Goal: Use online tool/utility: Use online tool/utility

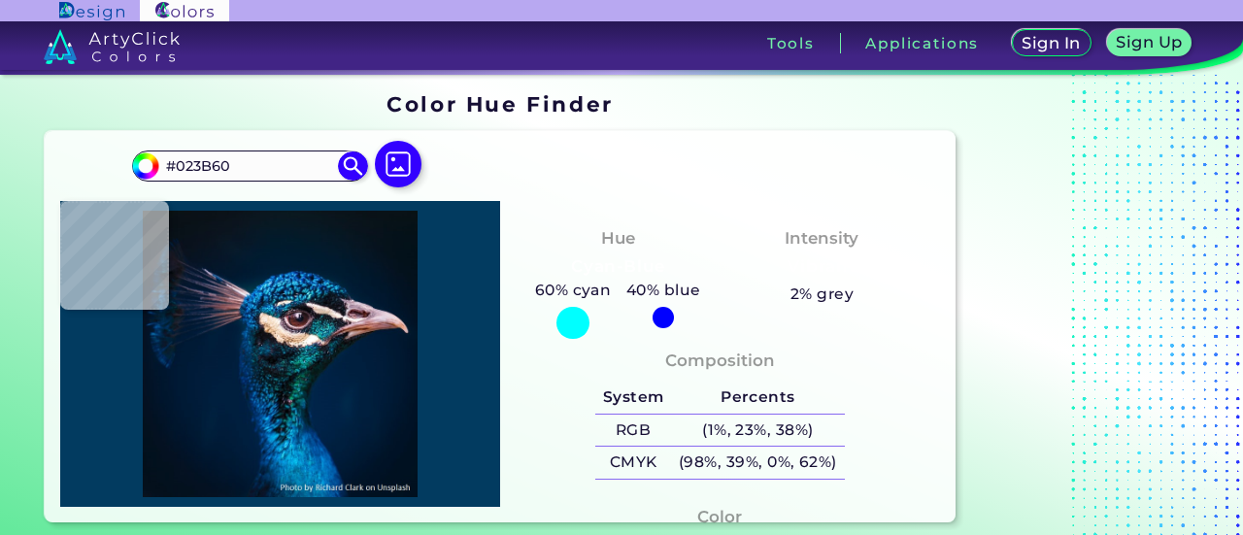
type input "#196d8f"
type input "#196D8F"
type input "#3086a3"
type input "#3086A3"
type input "#063b5b"
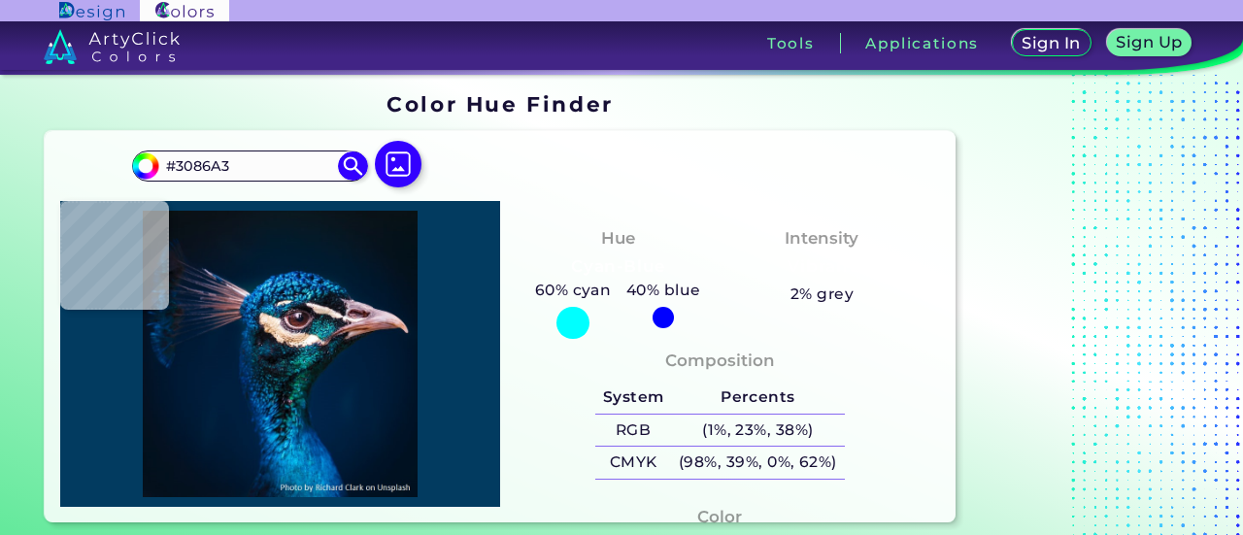
type input "#063B5B"
type input "#010208"
type input "#5c5963"
type input "#5C5963"
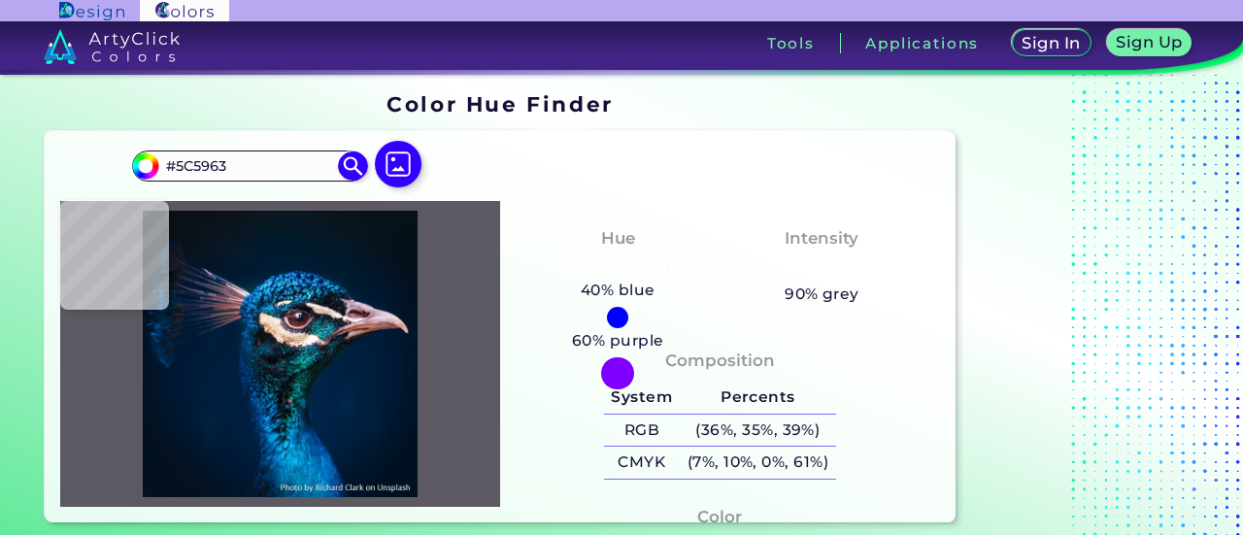
type input "#a7a1ad"
type input "#A7A1AD"
type input "#433b46"
type input "#433B46"
type input "#664d55"
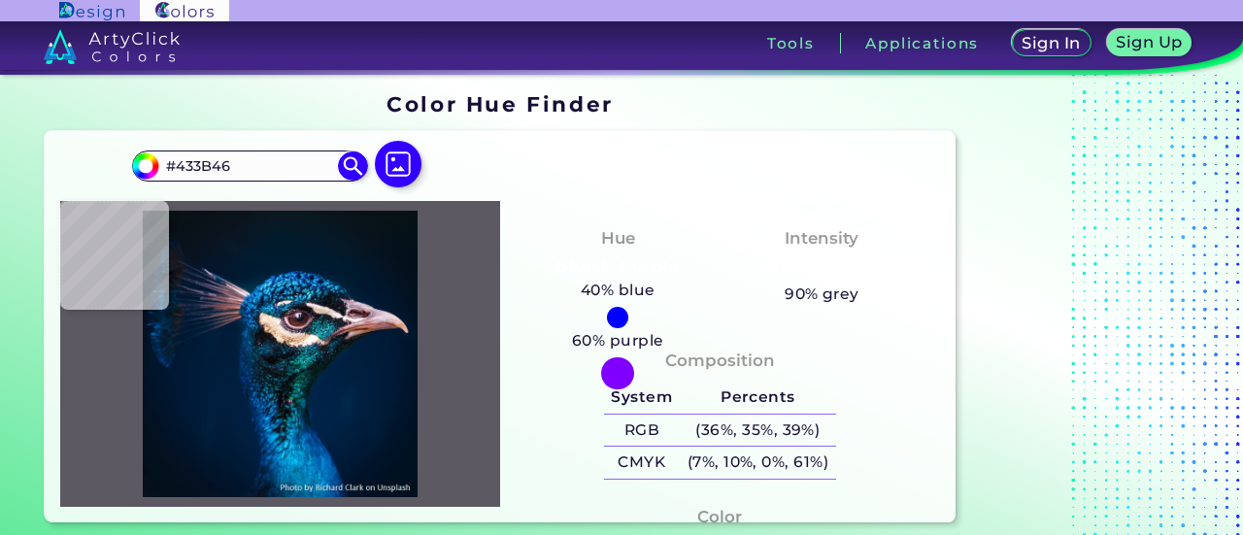
type input "#664D55"
type input "#d1bcd7"
type input "#D1BCD7"
type input "#efdcf4"
type input "#EFDCF4"
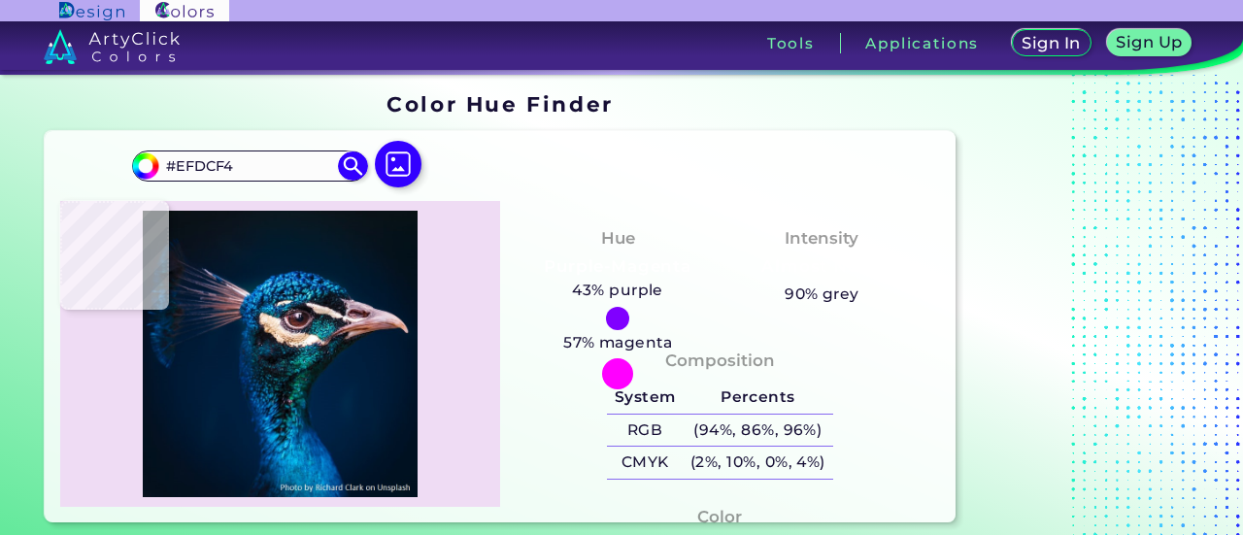
type input "#f7e4f7"
type input "#F7E4F7"
type input "#d3c1d5"
type input "#D3C1D5"
type input "#6f6579"
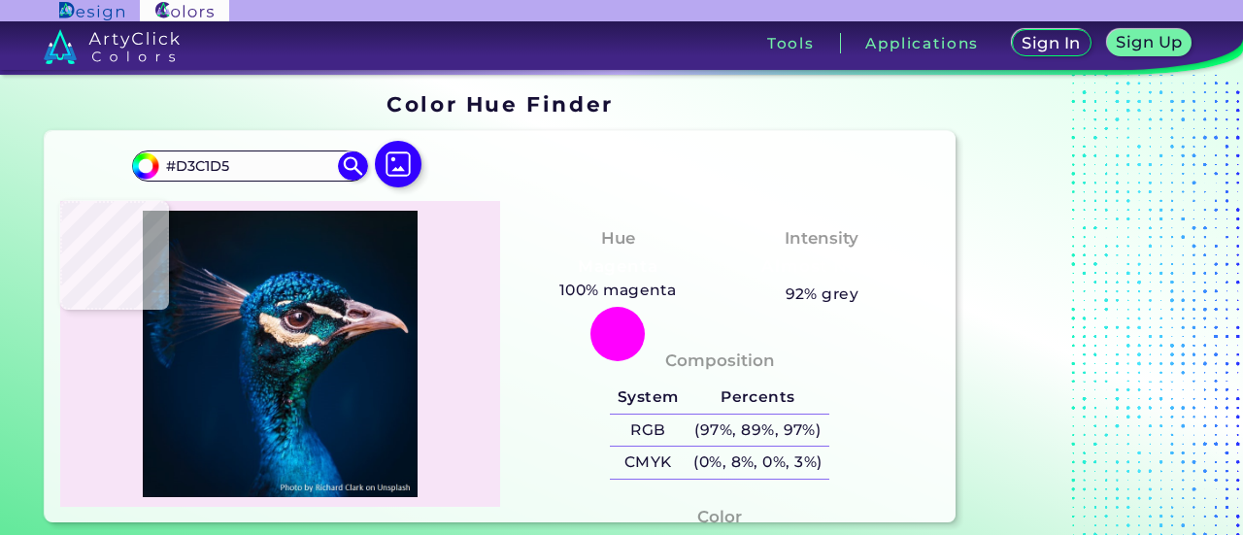
type input "#6F6579"
type input "#2d3146"
type input "#2D3146"
type input "#191c2e"
type input "#191C2E"
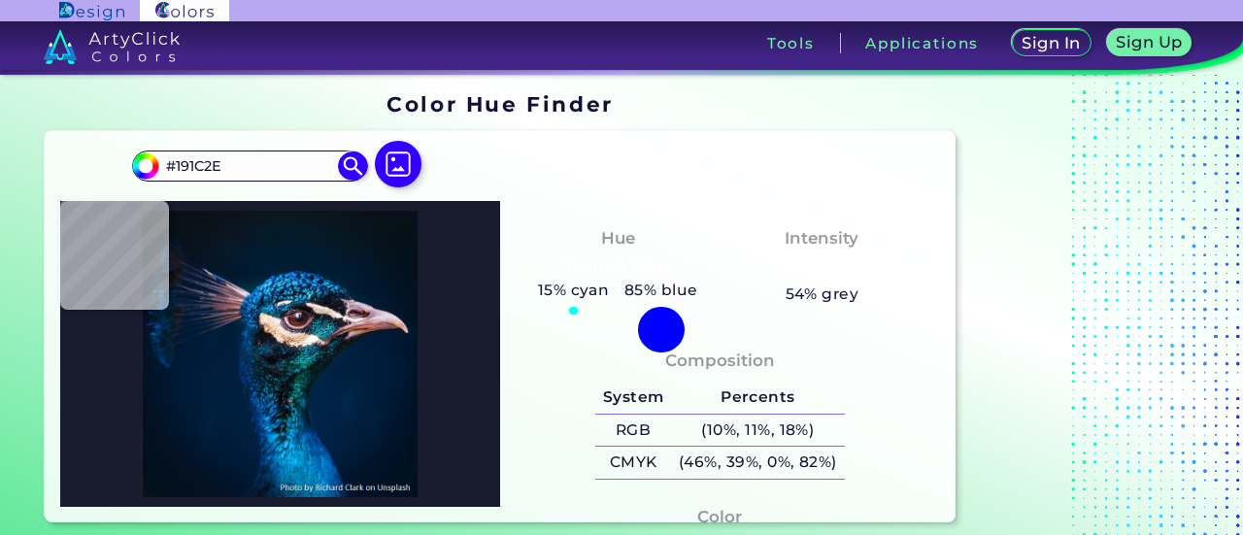
type input "#0b0d12"
type input "#0B0D12"
type input "#150e14"
type input "#150E14"
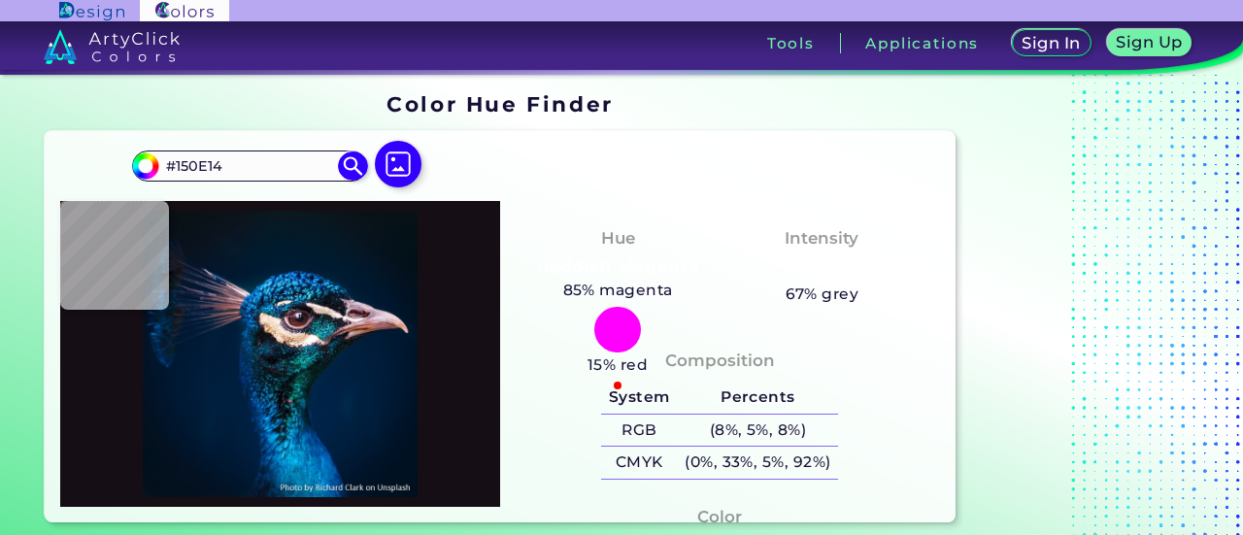
type input "#3d1c23"
type input "#3D1C23"
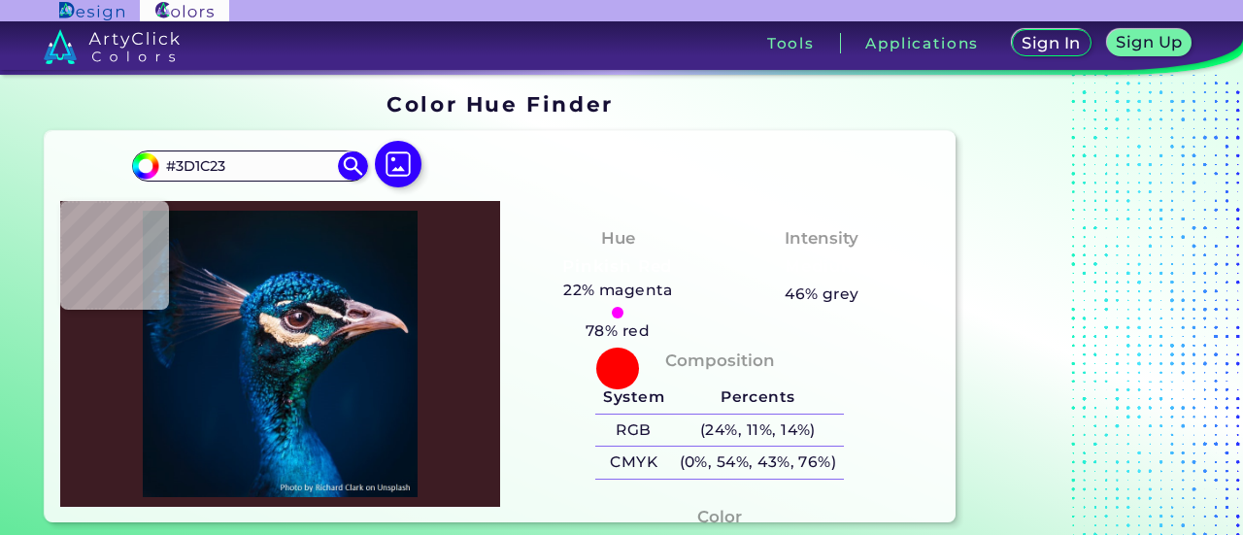
type input "#401f23"
type input "#401F23"
type input "#54251d"
type input "#54251D"
type input "#8d6167"
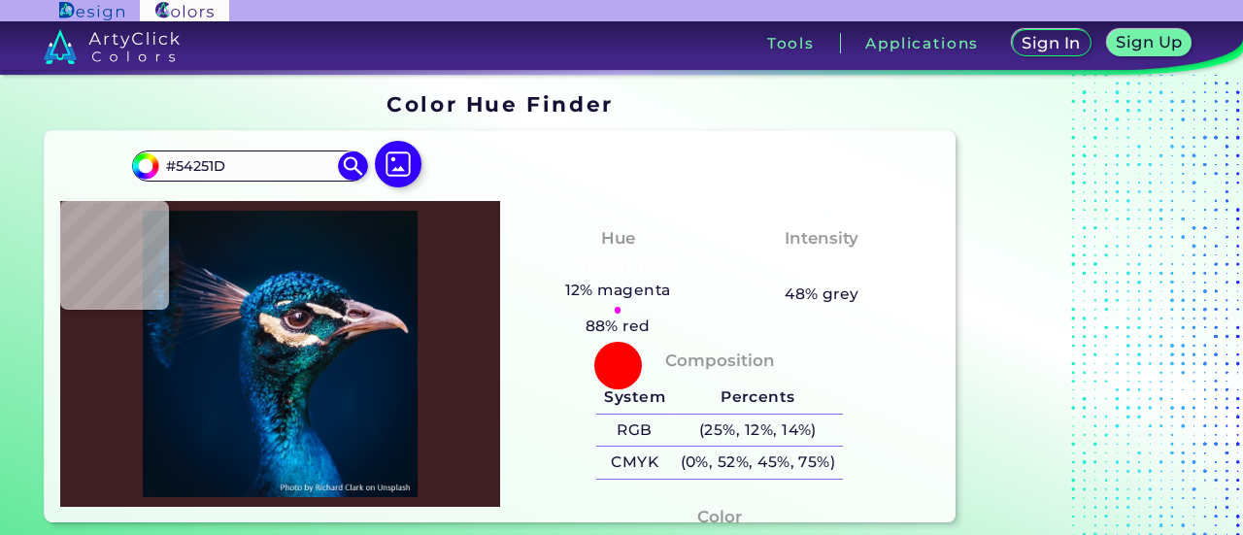
type input "#8D6167"
type input "#c8a6af"
type input "#C8A6AF"
type input "#bc9ca7"
type input "#BC9CA7"
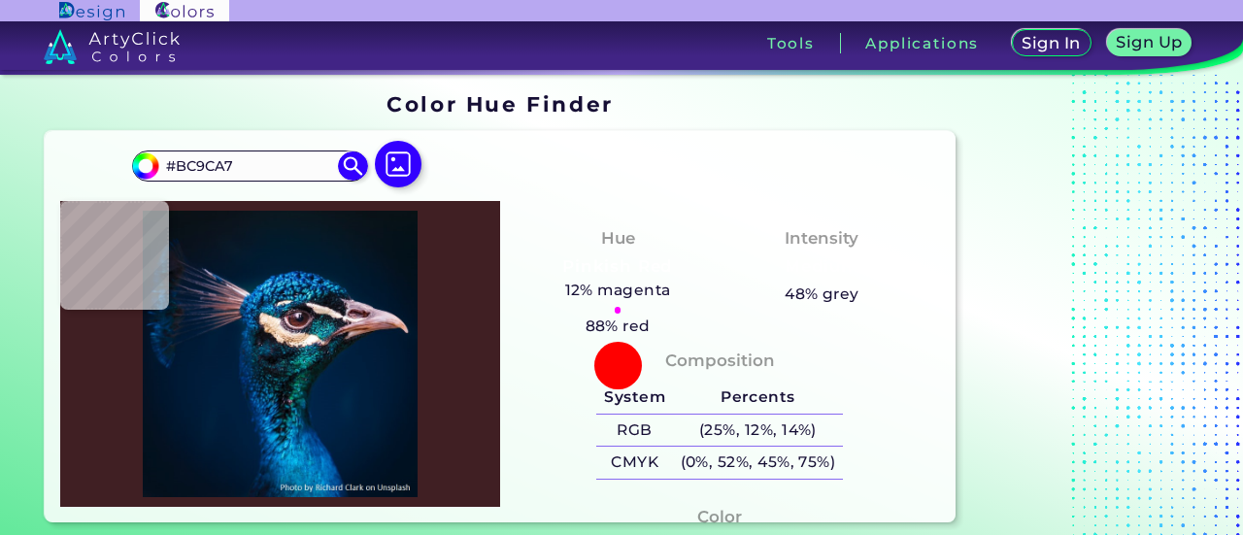
type input "#384958"
type input "#192536"
type input "#b9b3b6"
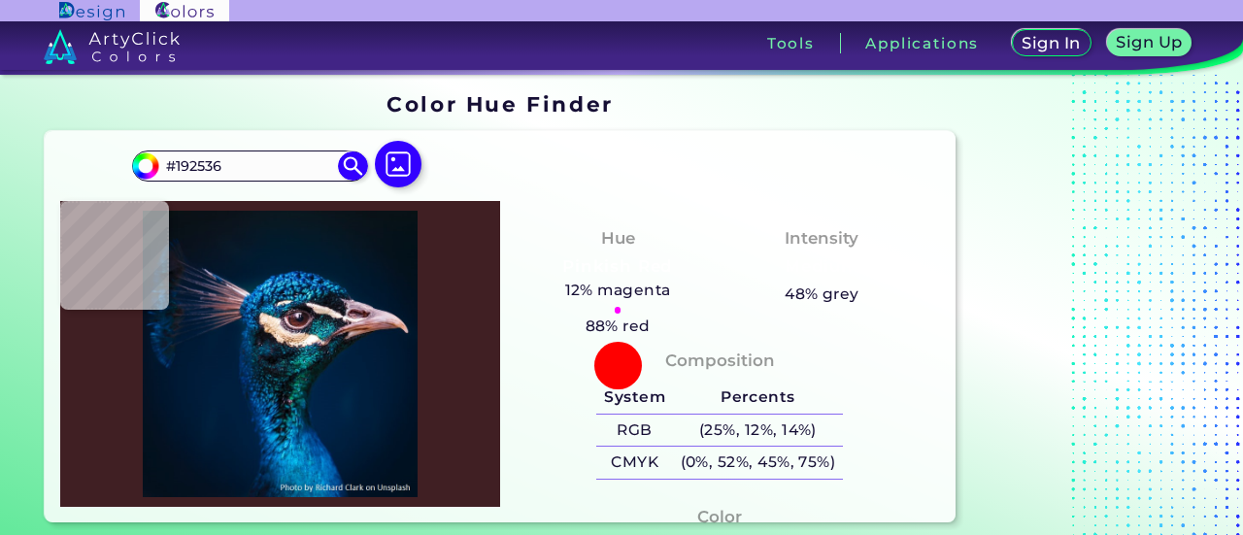
type input "#B9B3B6"
type input "#e6c8a7"
type input "#E6C8A7"
type input "#ebcfb6"
type input "#EBCFB6"
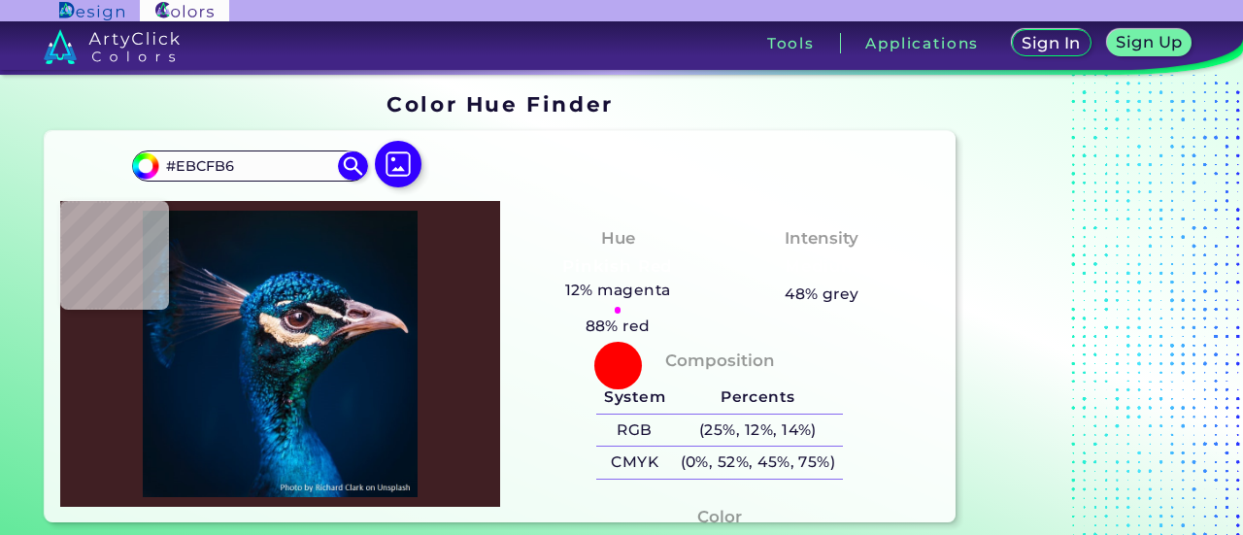
type input "#e6bea1"
type input "#E6BEA1"
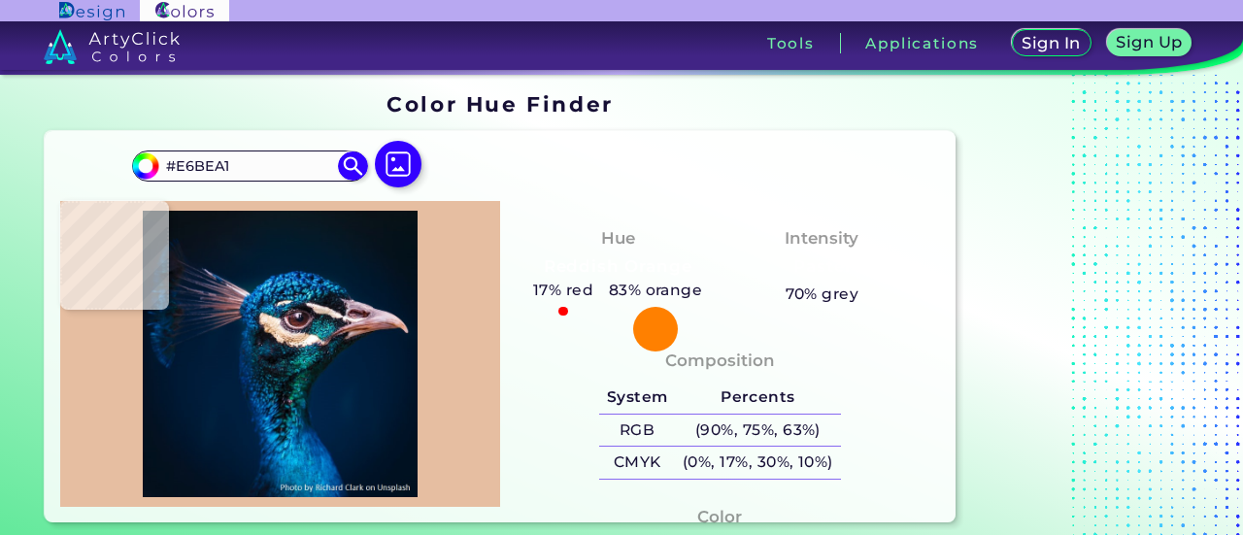
type input "#f6d1b2"
type input "#F6D1B2"
type input "#f2ceab"
type input "#F2CEAB"
type input "#ecc8a5"
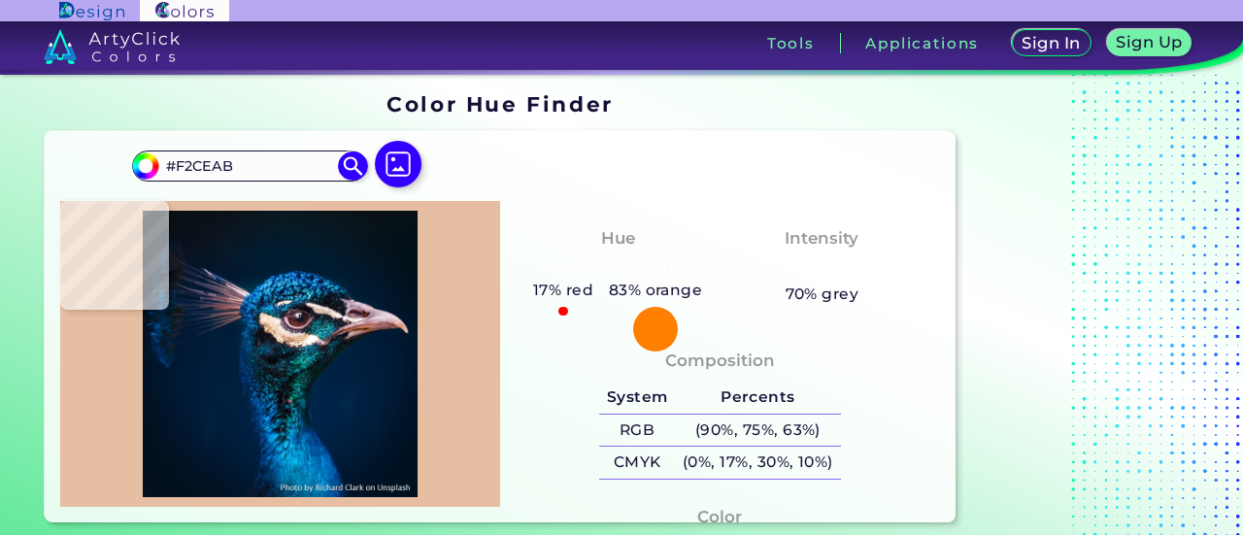
type input "#ECC8A5"
type input "#d6a885"
type input "#D6A885"
type input "#dbae8b"
type input "#DBAE8B"
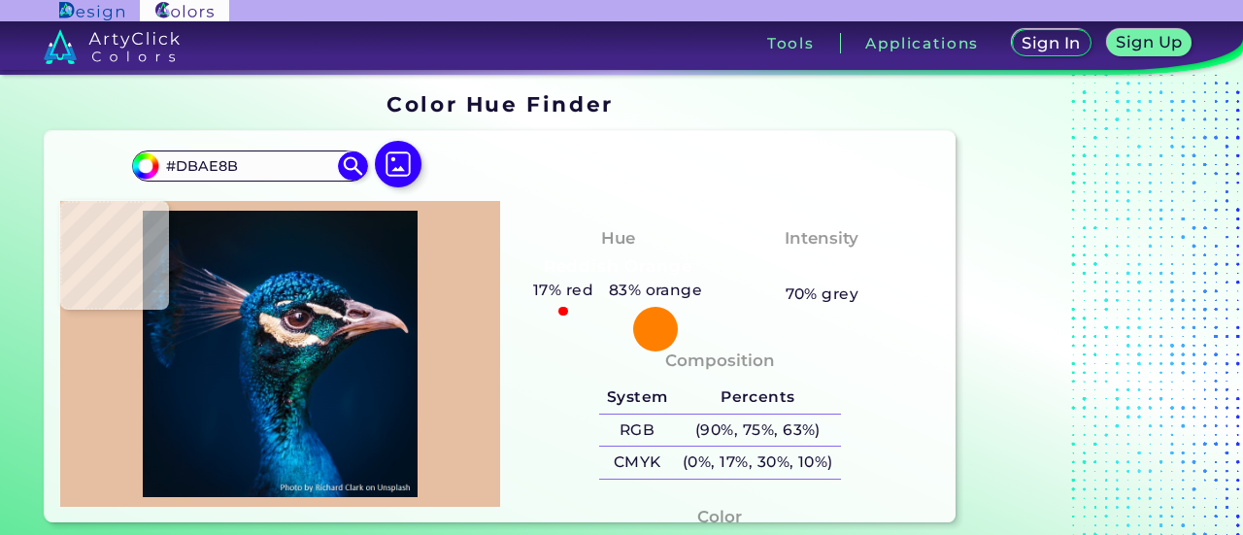
type input "#996b40"
type input "#996B40"
type input "#f2e4c7"
type input "#F2E4C7"
type input "#fbebe3"
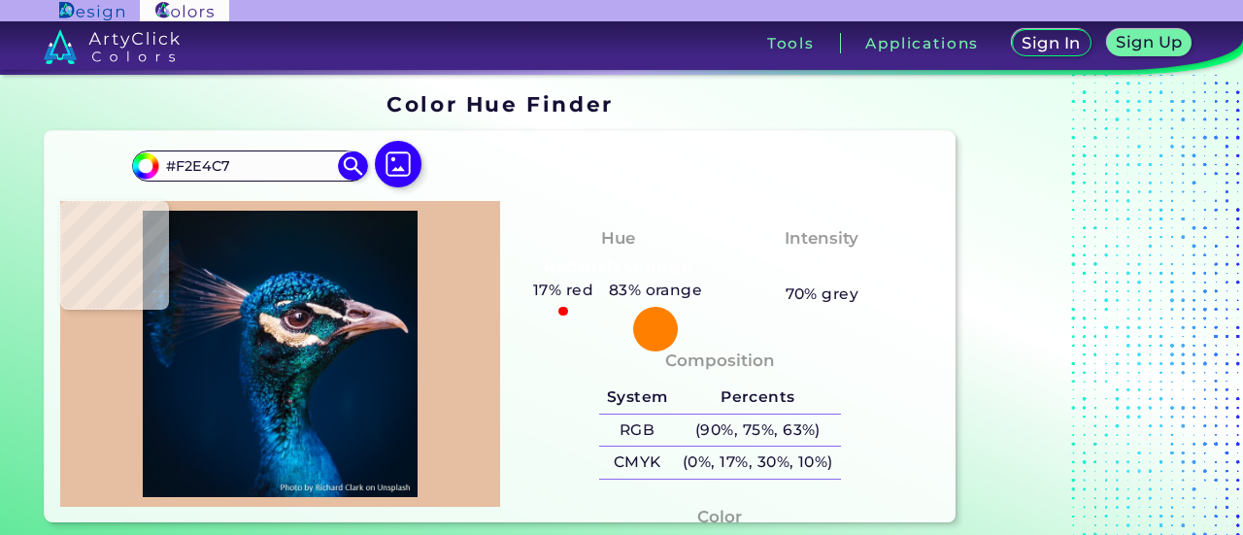
type input "#FBEBE3"
type input "#342927"
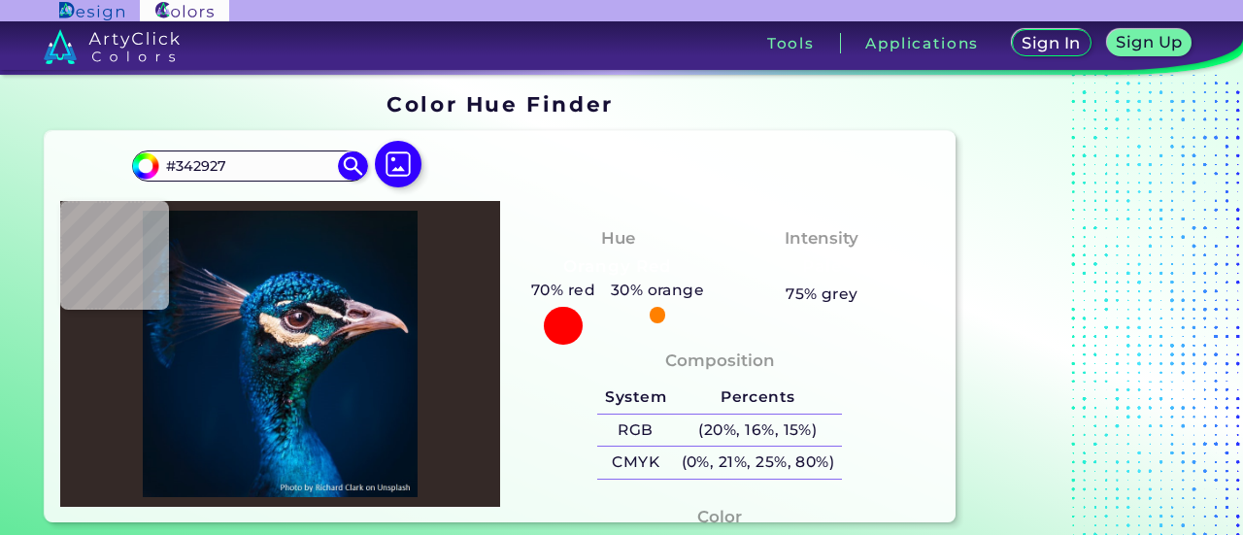
type input "#428192"
type input "#082130"
type input "#07222f"
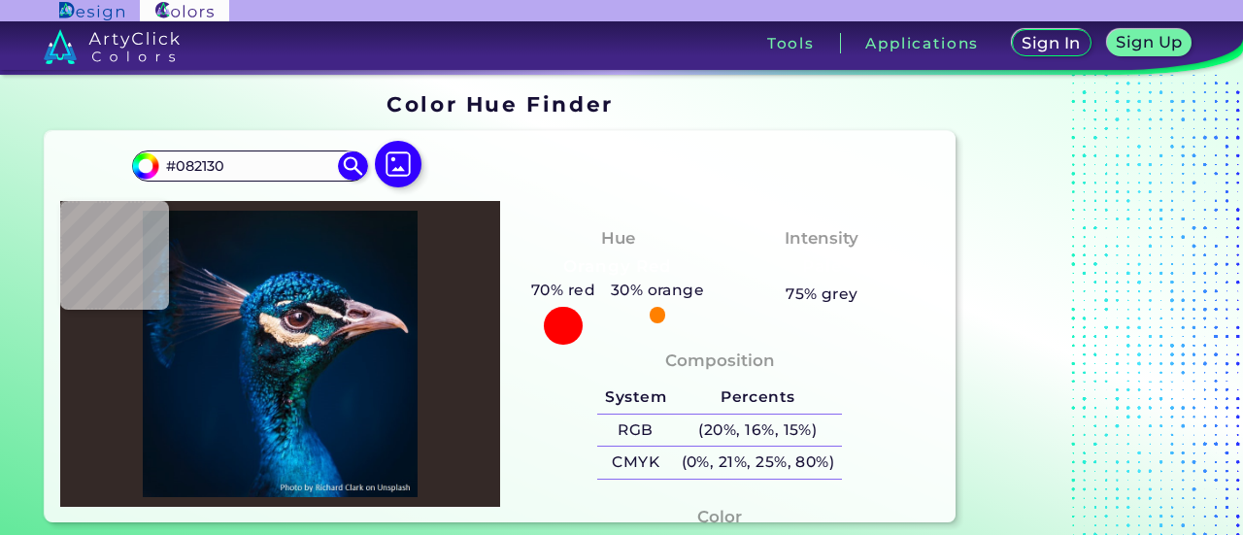
type input "#07222F"
type input "#0c2534"
type input "#0C2534"
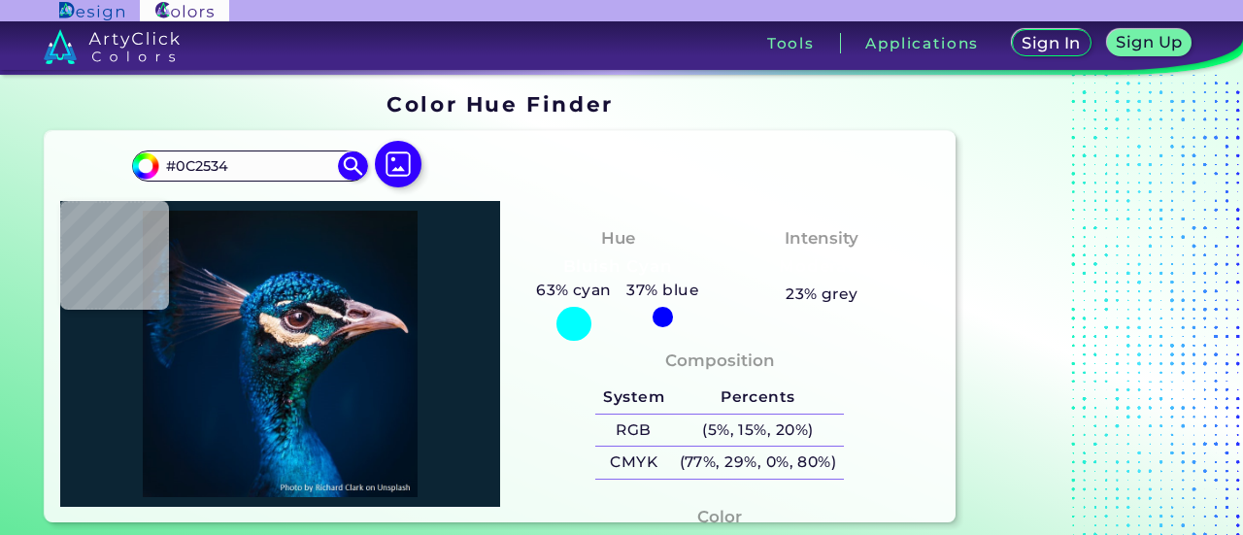
type input "#02171d"
type input "#02171D"
type input "#11575b"
type input "#11575B"
type input "#03565a"
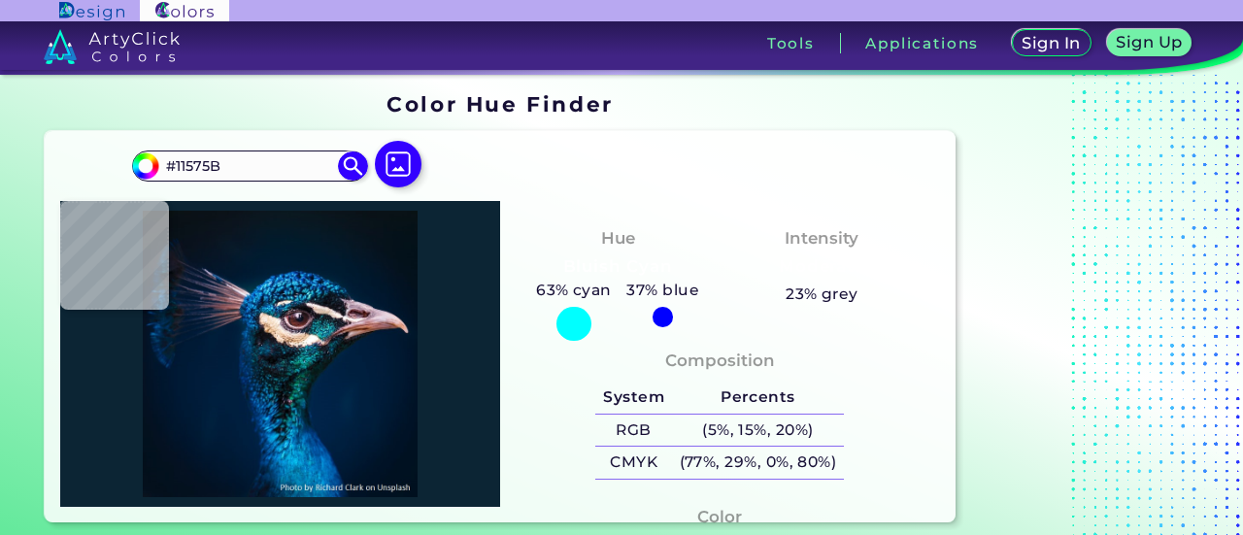
type input "#03565A"
type input "#188b85"
type input "#188B85"
type input "#058e8c"
type input "#058E8C"
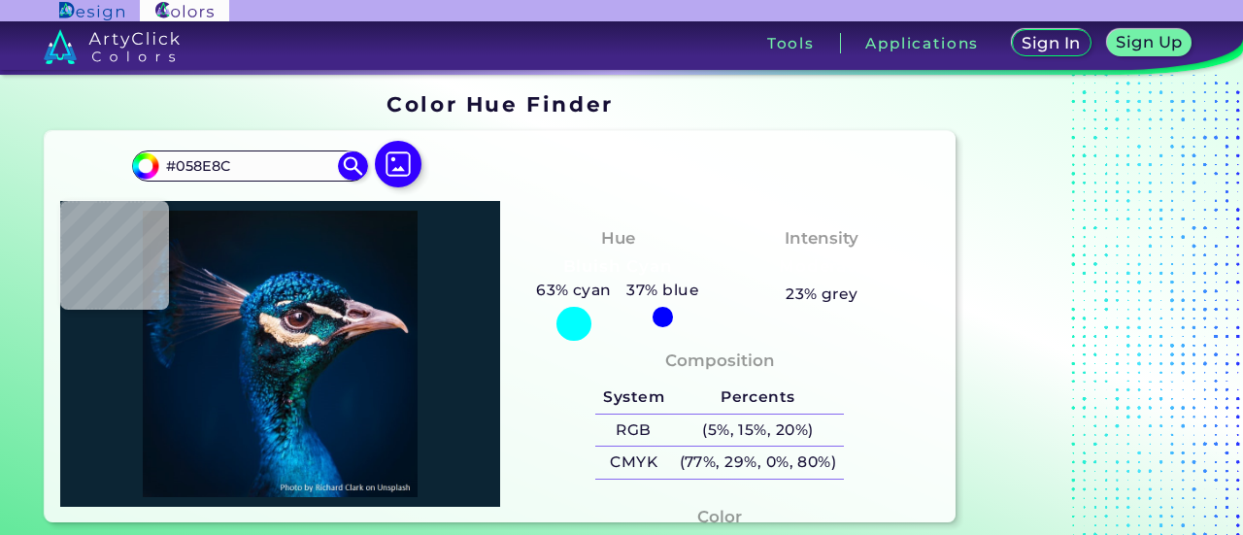
type input "#019190"
type input "#067174"
type input "#0f8381"
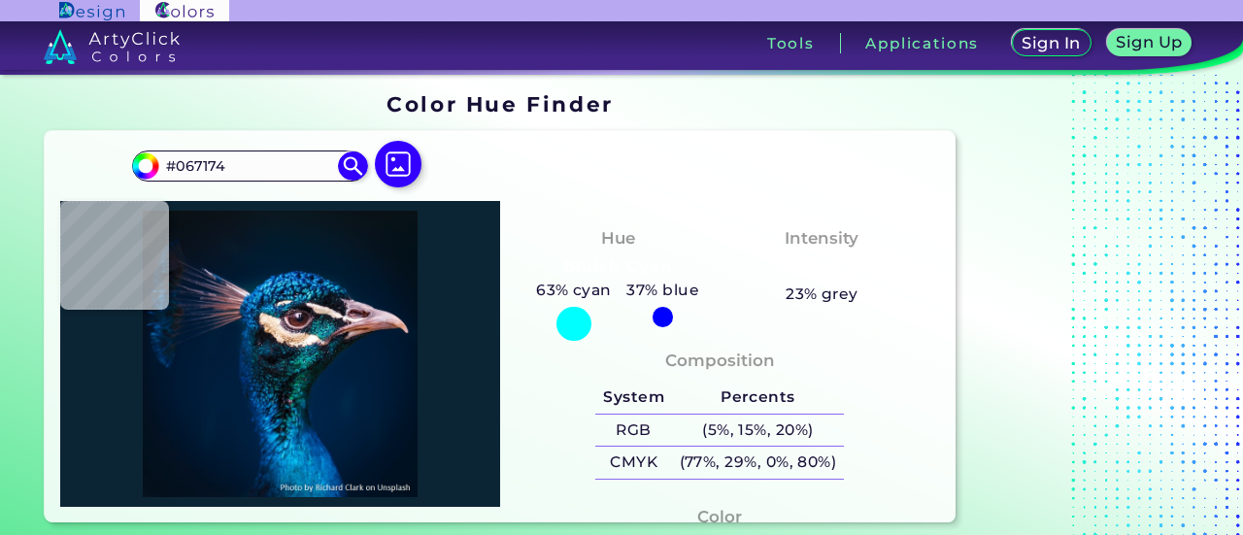
type input "#0F8381"
type input "#184f52"
type input "#184F52"
type input "#08181c"
type input "#08181C"
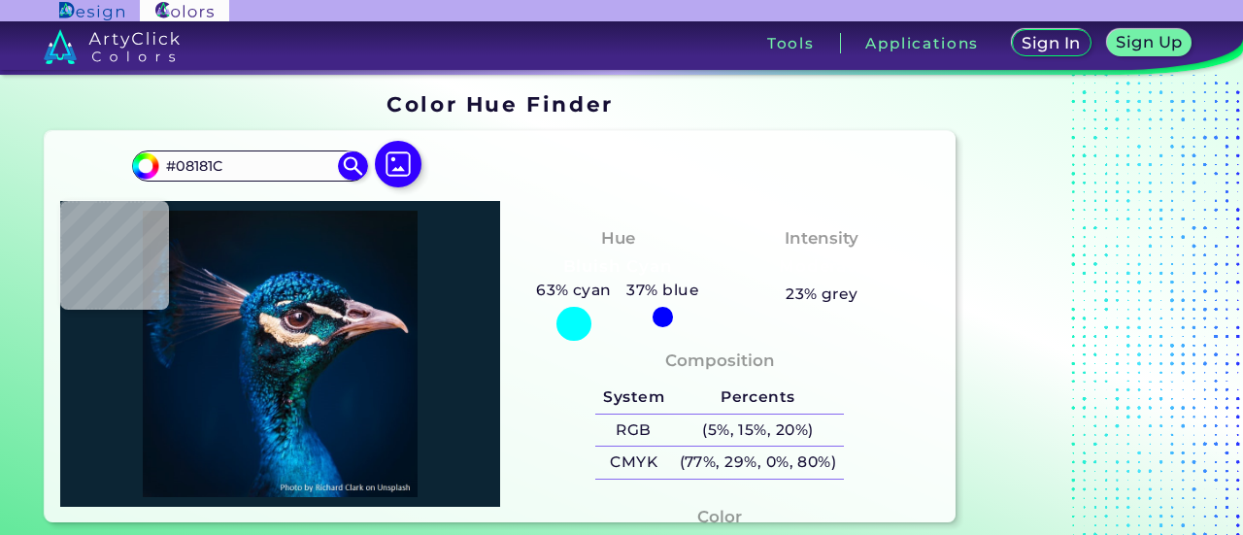
type input "#030607"
type input "#05211f"
type input "#05211F"
type input "#072523"
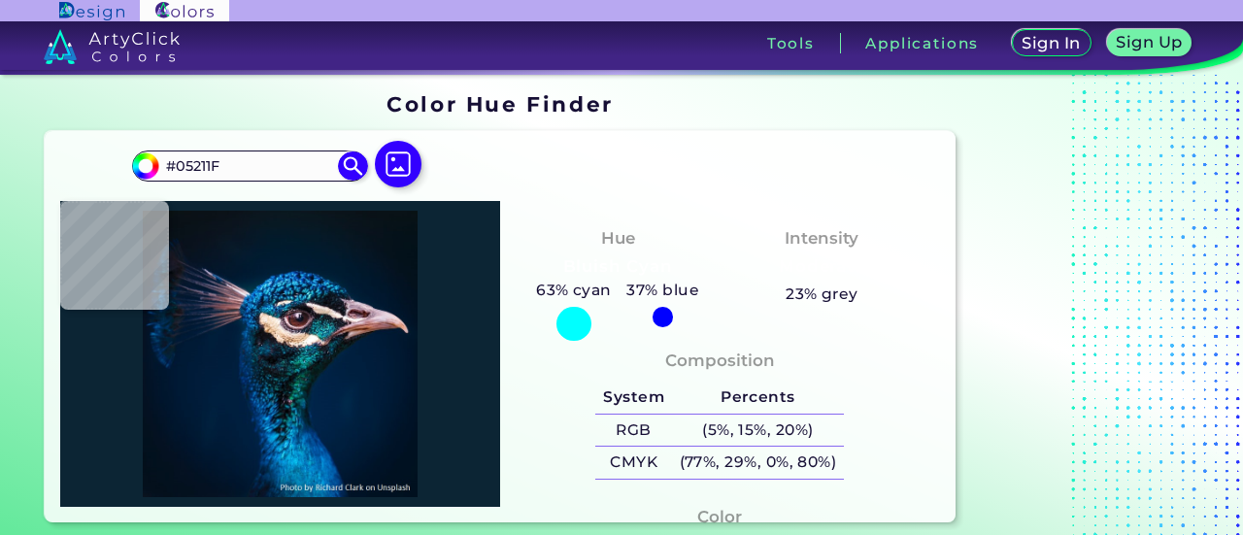
type input "#072523"
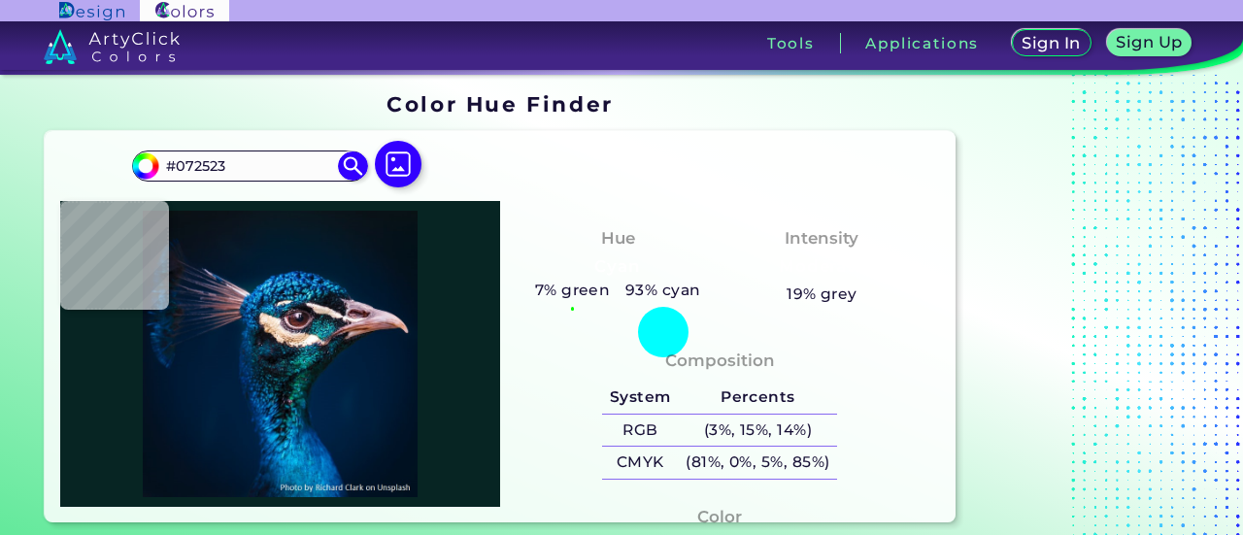
type input "#022022"
type input "#04262a"
type input "#04262A"
type input "#07191c"
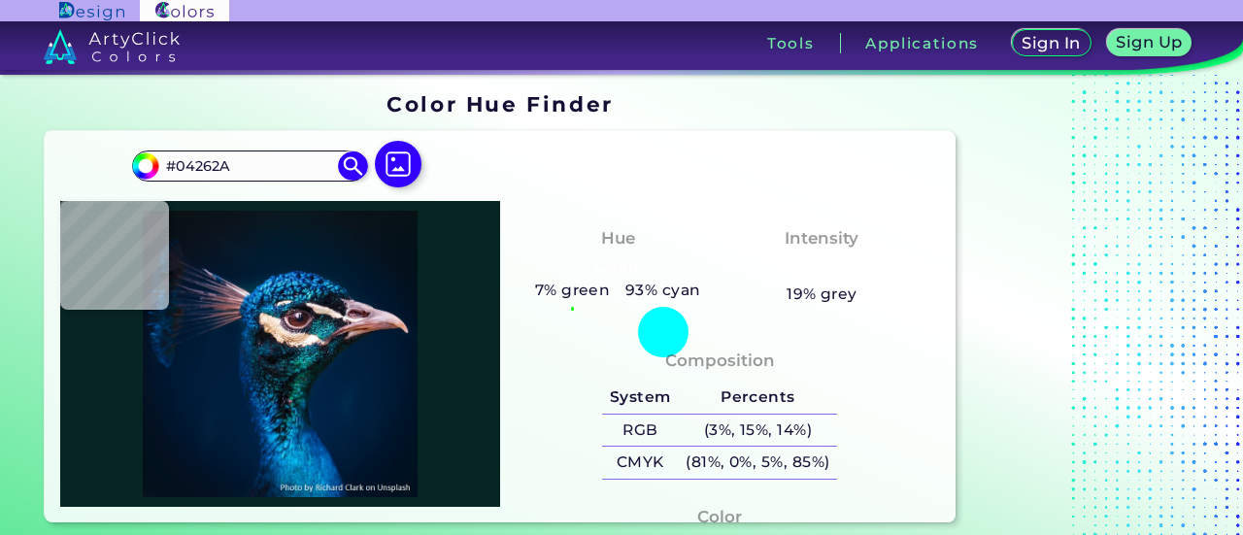
type input "#07191C"
type input "#071d1a"
type input "#071D1A"
type input "#0b1516"
type input "#0B1516"
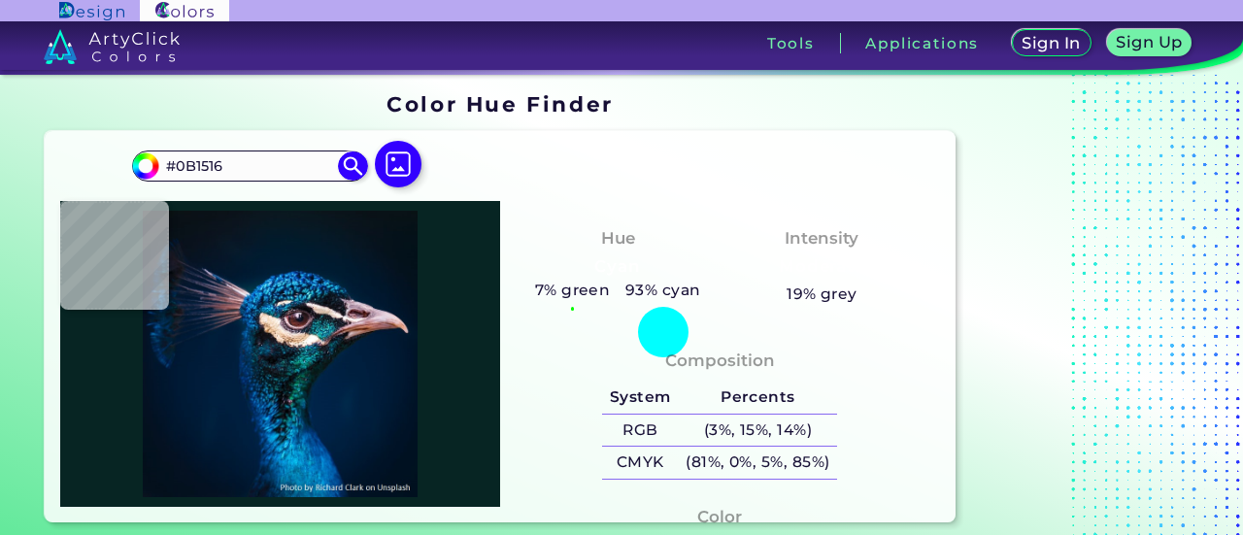
type input "#081723"
type input "#0b1d28"
type input "#0B1D28"
type input "#081516"
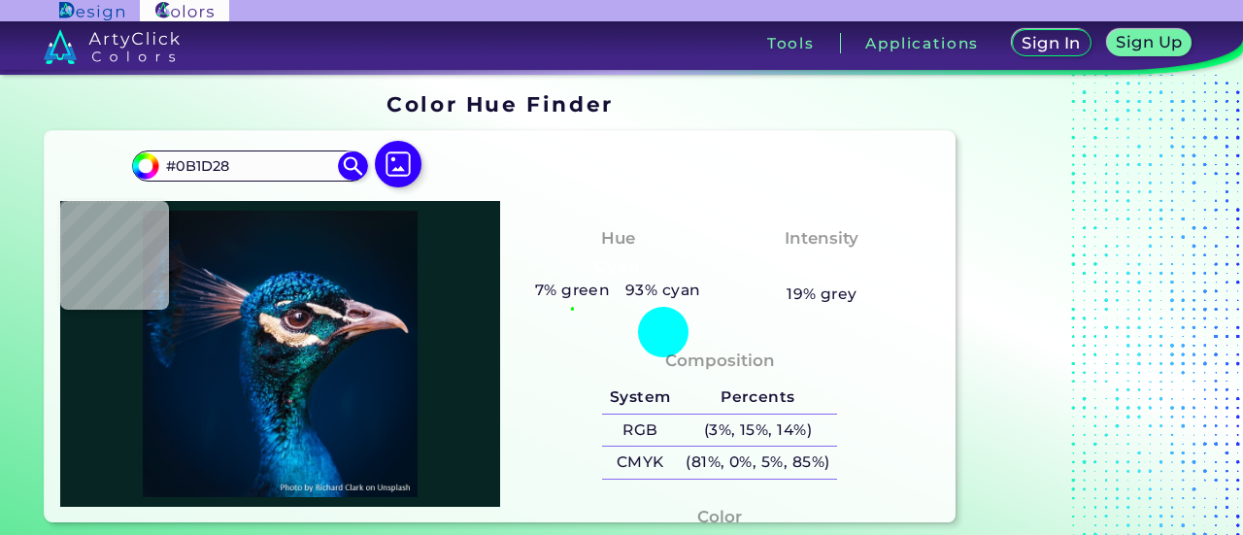
type input "#081516"
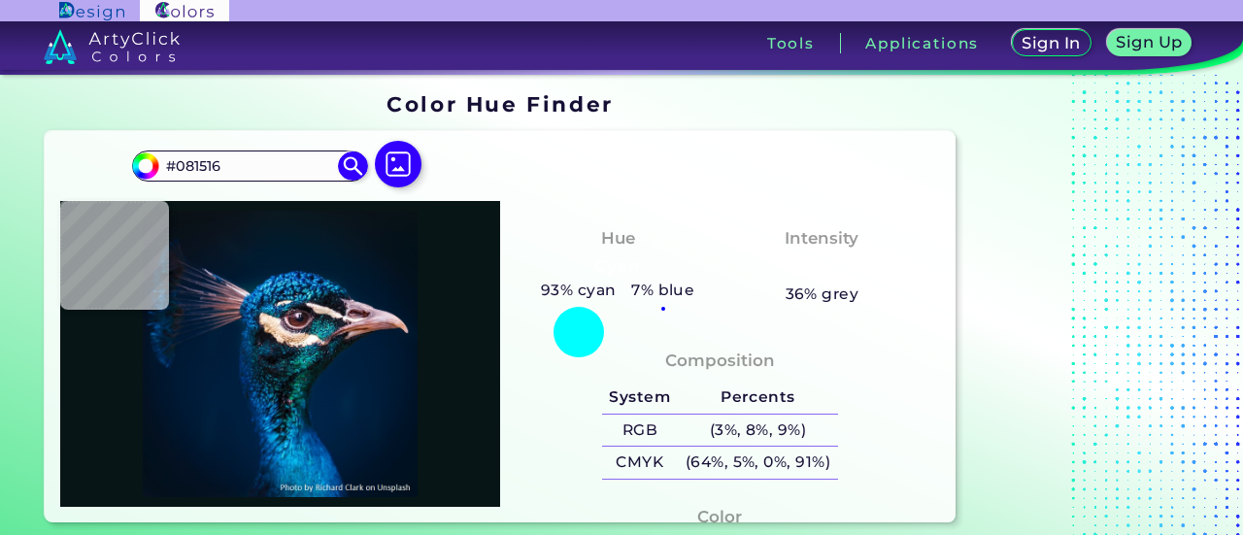
type input "#081616"
type input "#0a1a1c"
type input "#0A1A1C"
type input "#091b1e"
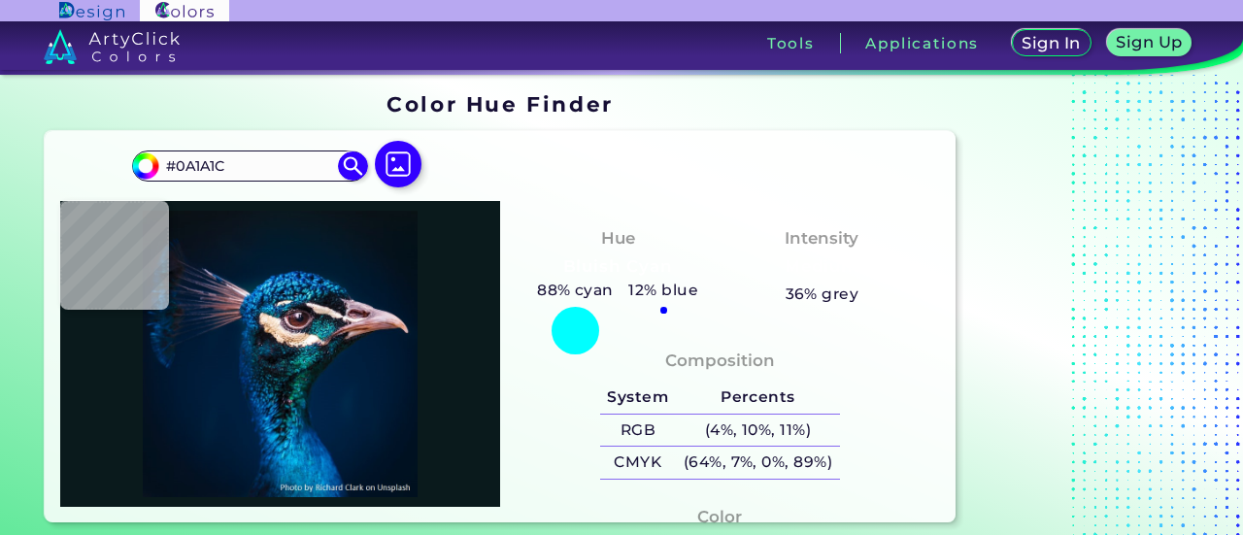
type input "#091B1E"
type input "#0e2022"
type input "#0E2022"
type input "#091818"
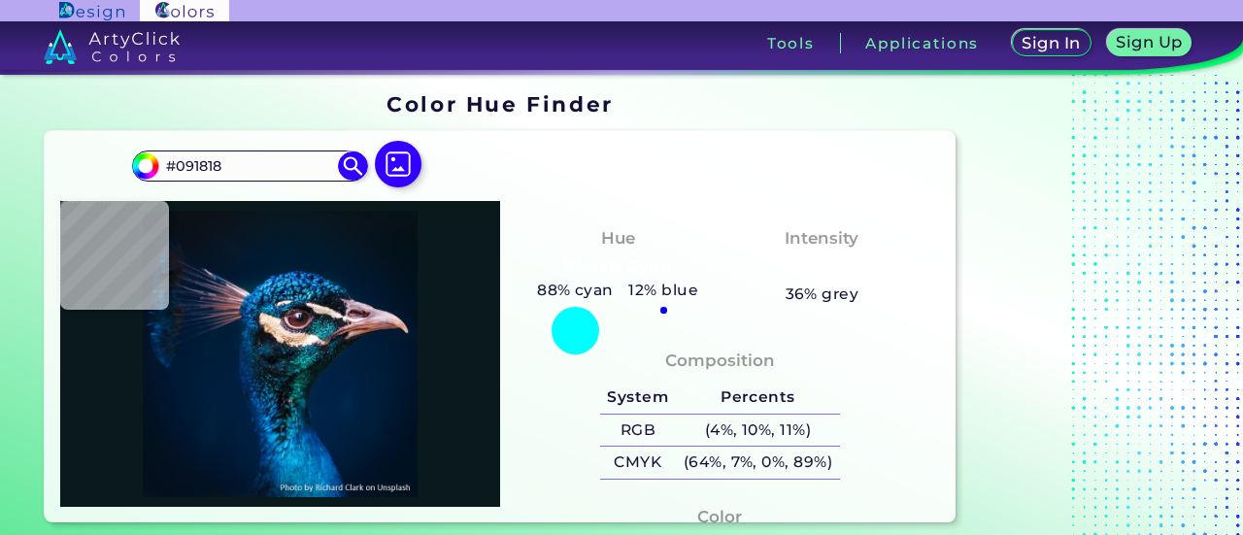
type input "#091718"
type input "#0a1d1e"
type input "#0A1D1E"
type input "#05191c"
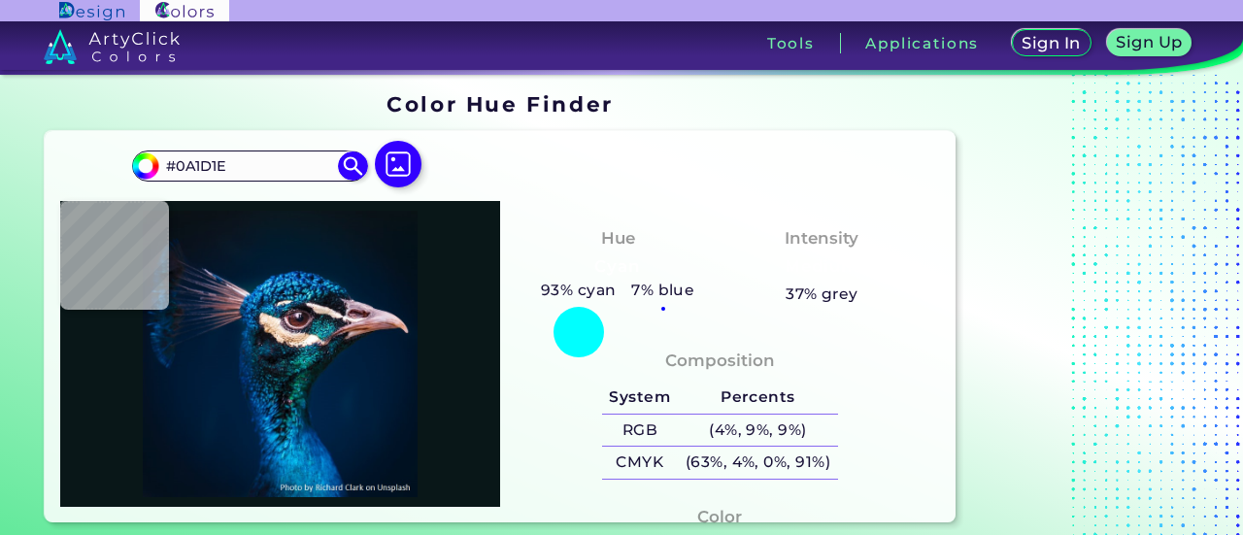
type input "#05191C"
type input "#062125"
type input "#052424"
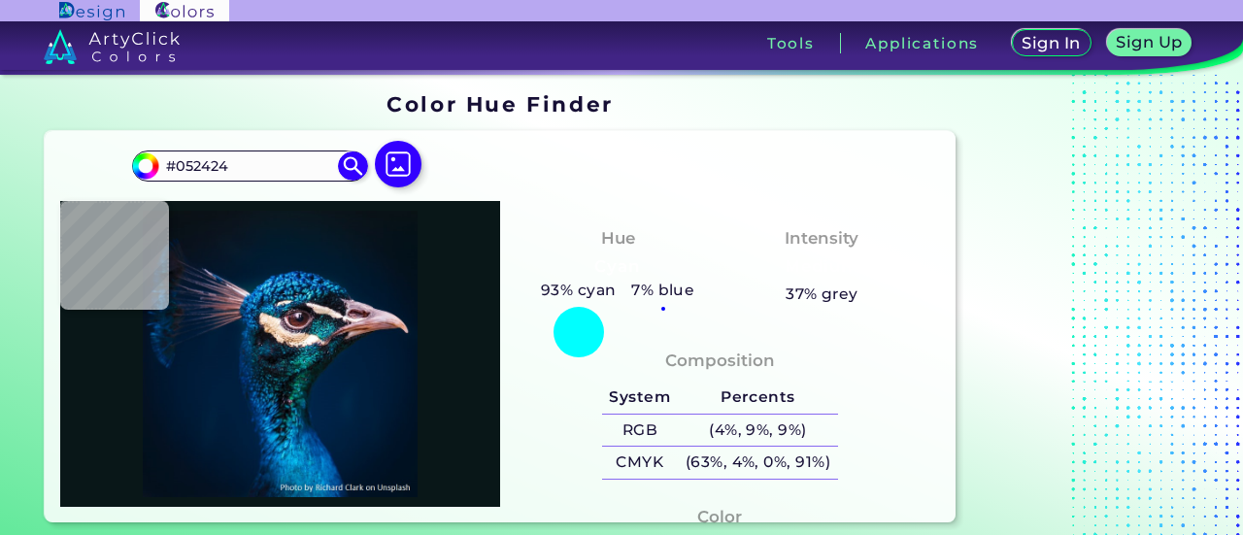
type input "#052829"
type input "#032323"
type input "#062221"
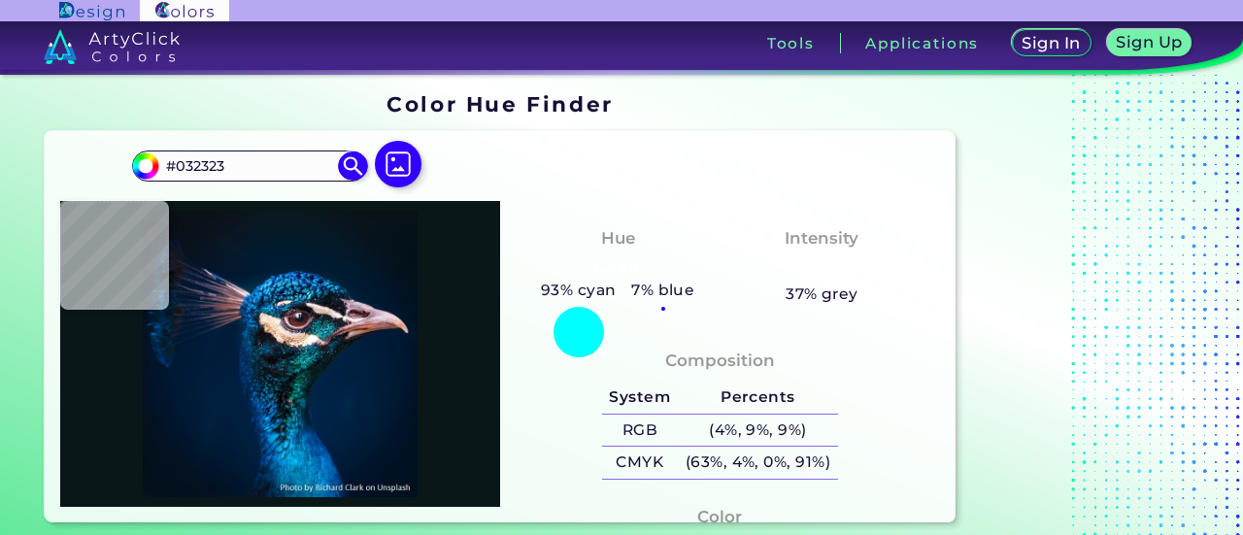
type input "#062221"
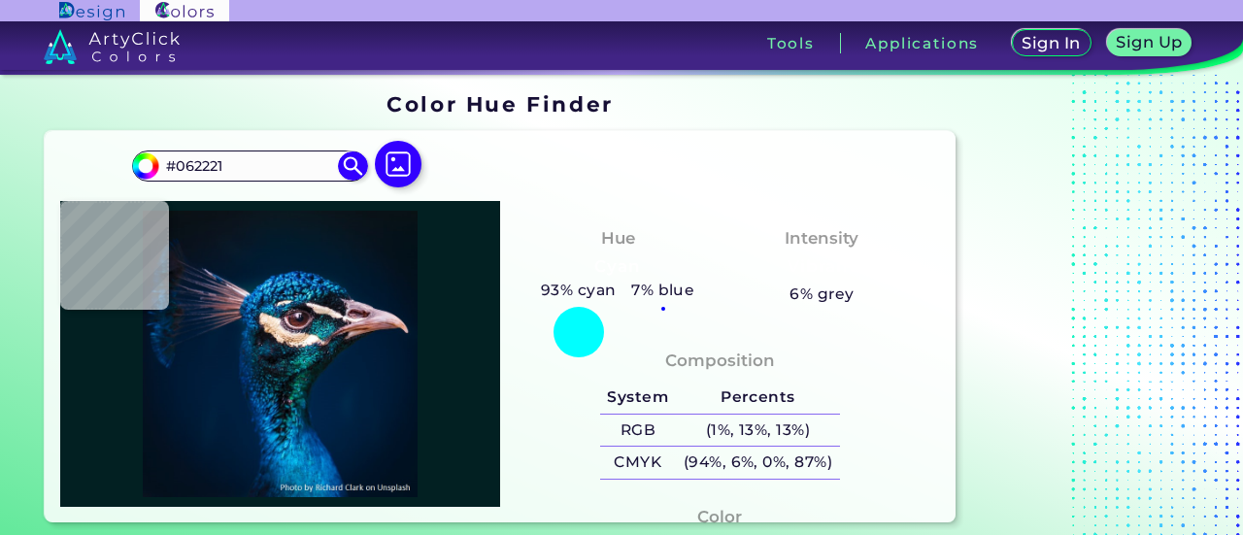
type input "#022022"
type input "#041416"
type input "#112935"
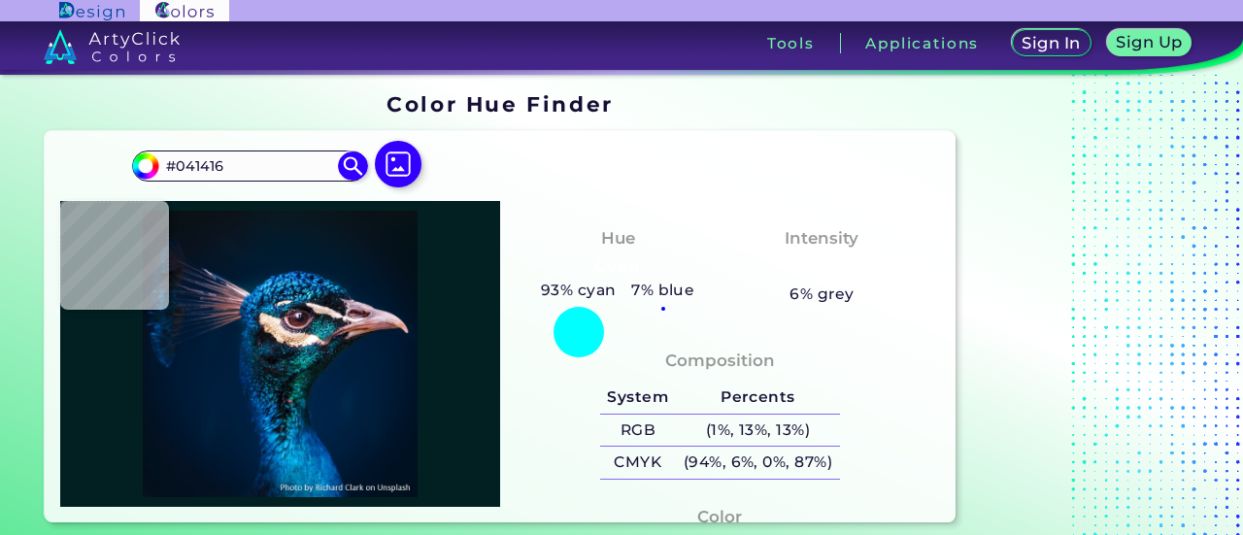
type input "#112935"
type input "#5a6579"
type input "#5A6579"
type input "#181e29"
type input "#181E29"
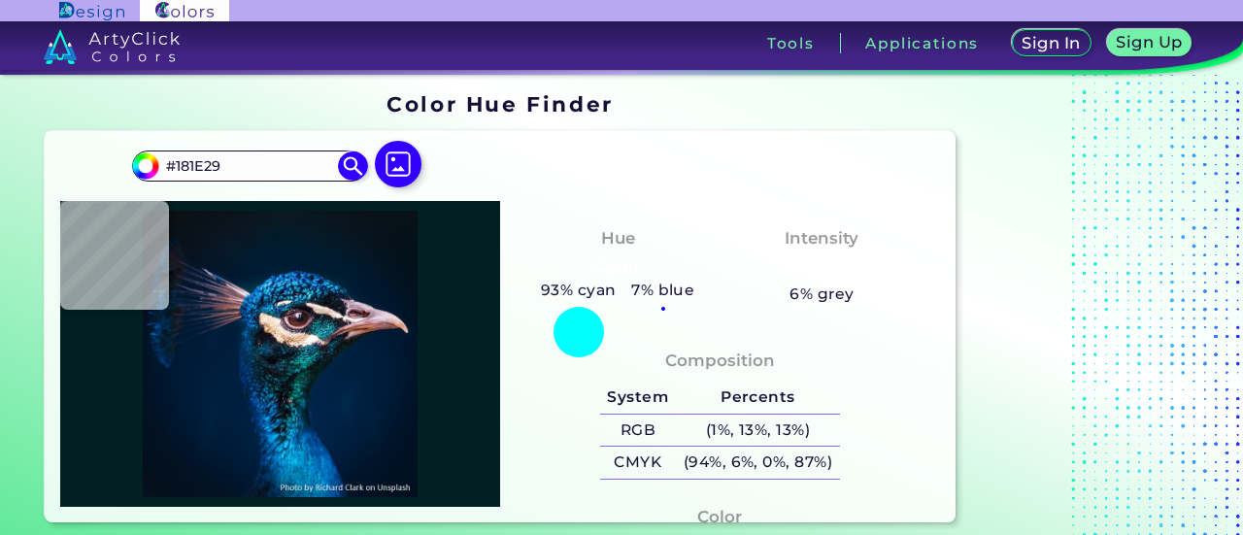
type input "#0c475f"
type input "#0C475F"
type input "#091f2b"
type input "#091F2B"
type input "#0b111a"
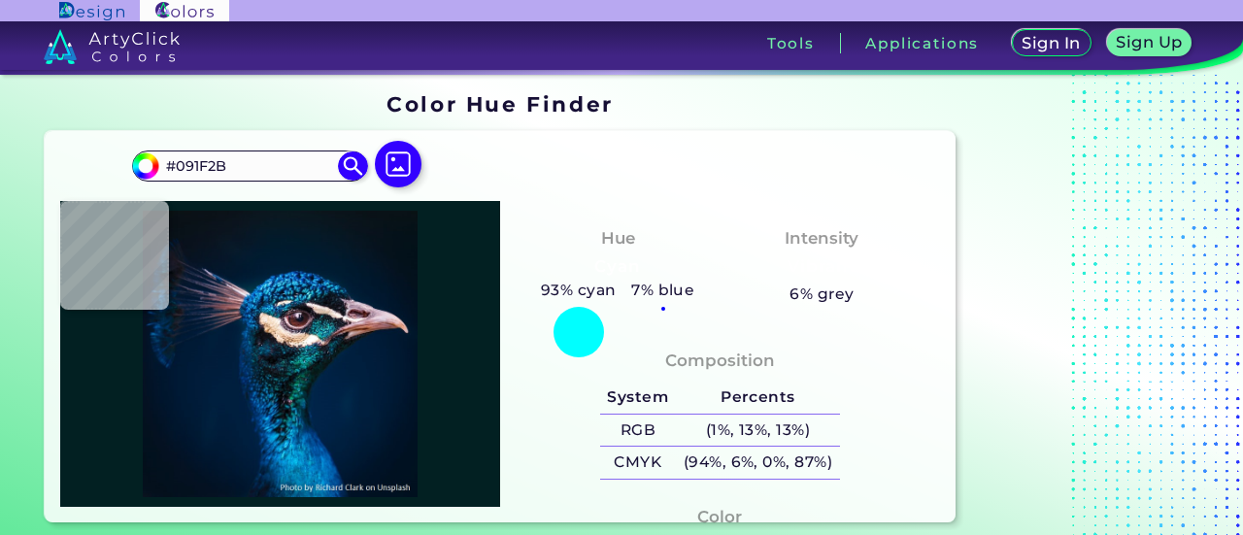
type input "#0B111A"
type input "#12111a"
type input "#12111A"
type input "#584c5c"
type input "#584C5C"
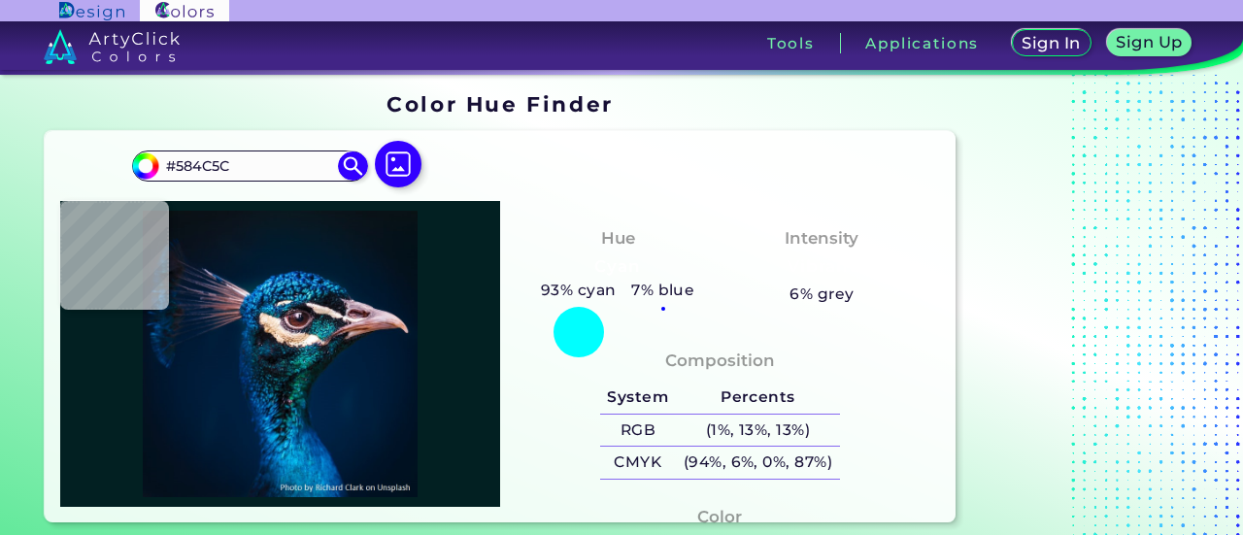
type input "#7e5e64"
type input "#7E5E64"
type input "#503a3d"
type input "#503A3D"
type input "#5a3a34"
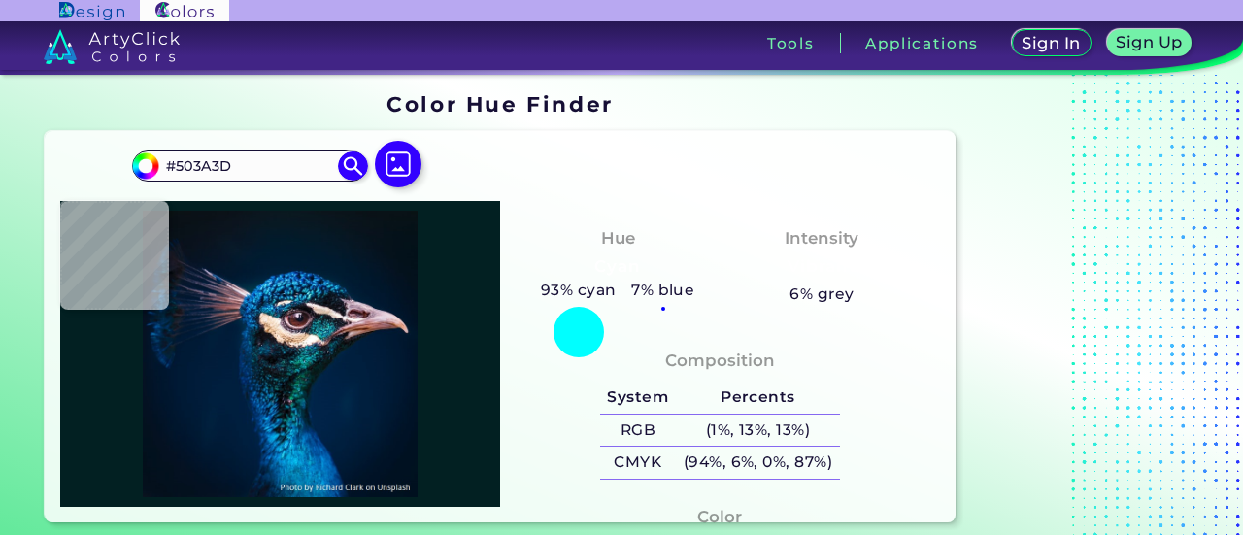
type input "#5A3A34"
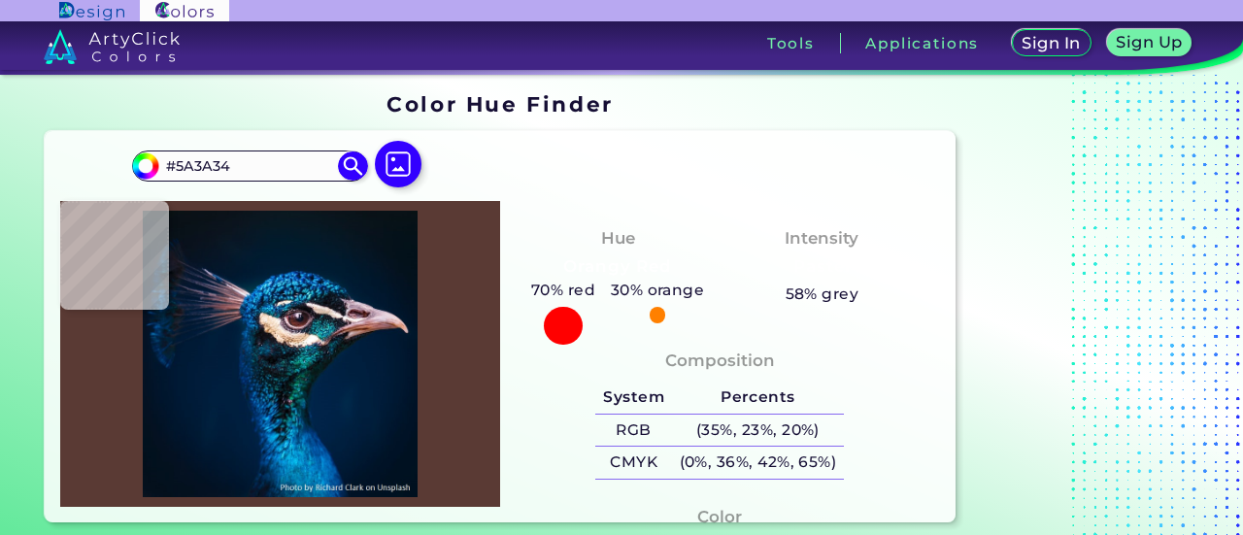
type input "#895a4b"
type input "#895A4B"
type input "#a77459"
type input "#A77459"
type input "#7f3e2d"
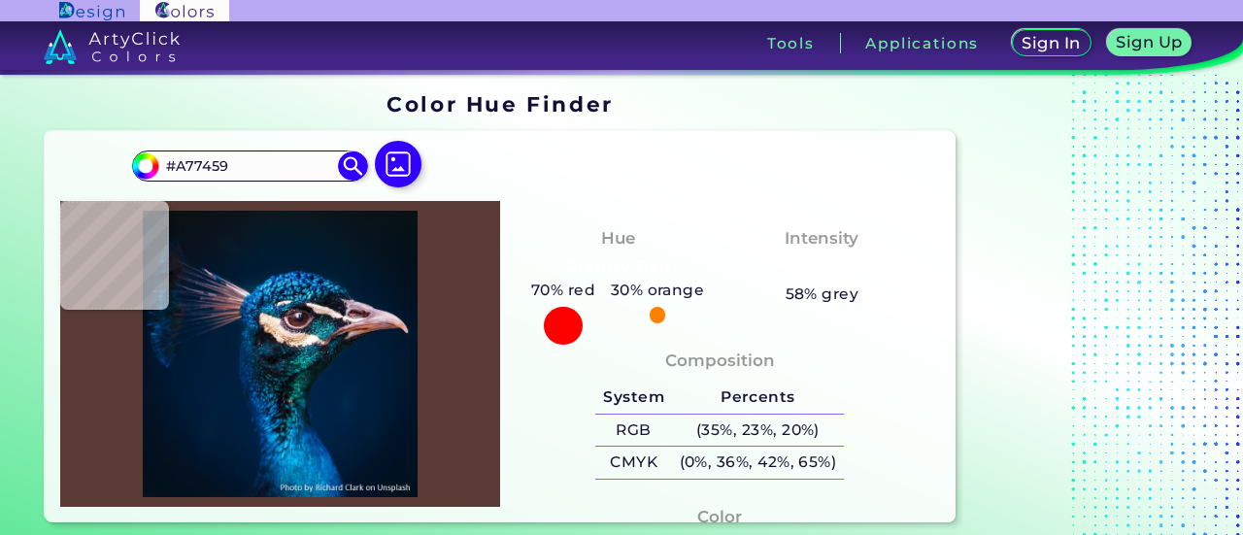
type input "#7F3E2D"
type input "#9b5846"
type input "#9B5846"
type input "#894833"
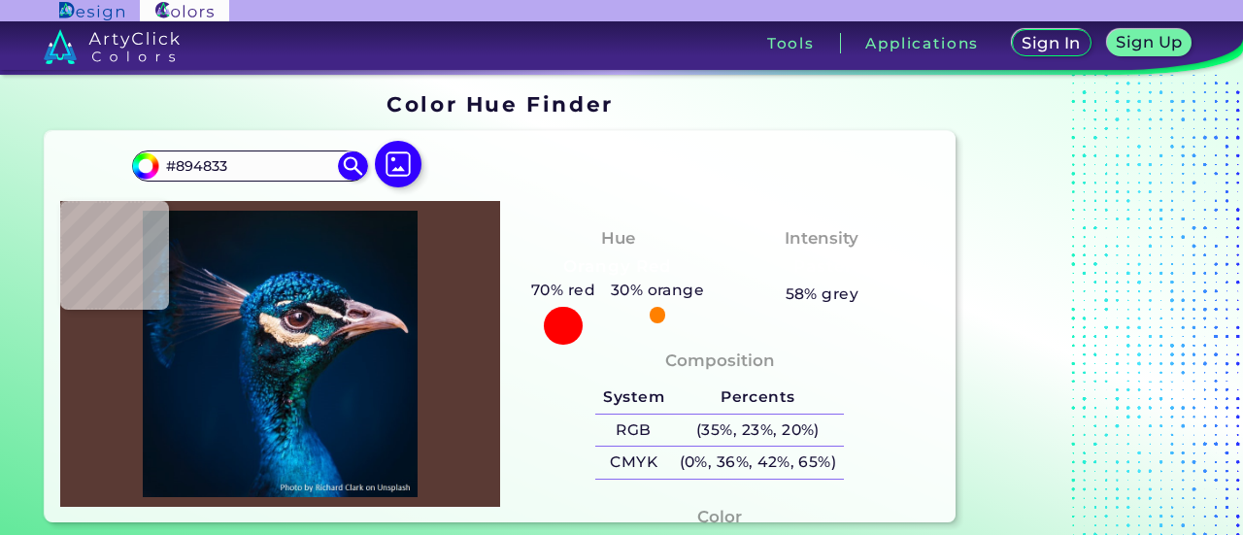
type input "#864630"
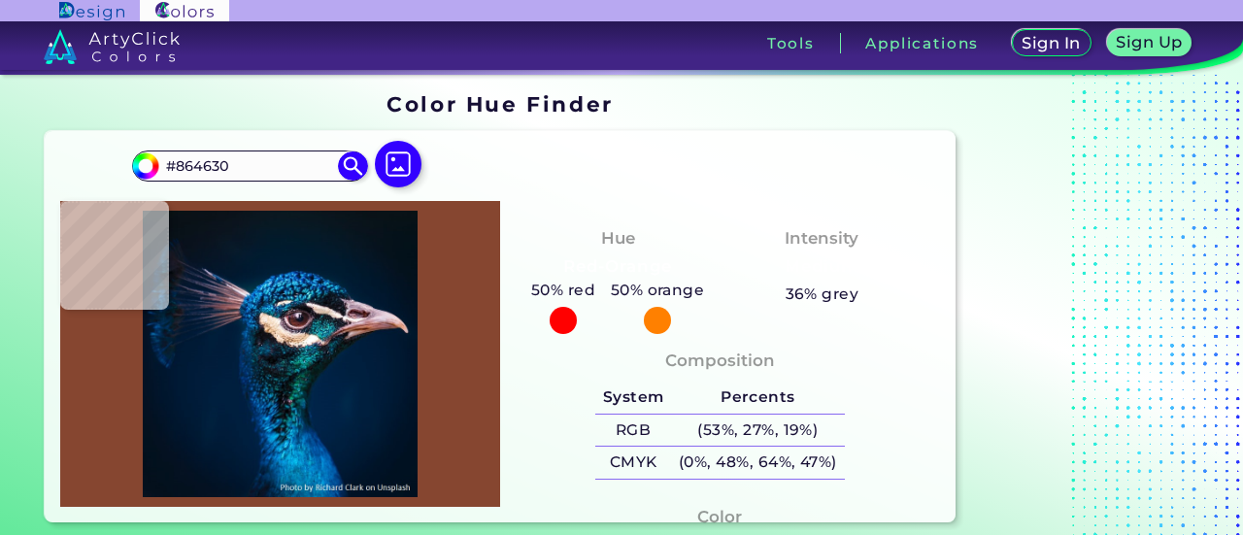
type input "#72687d"
type input "#72687D"
type input "#001f35"
type input "#001F35"
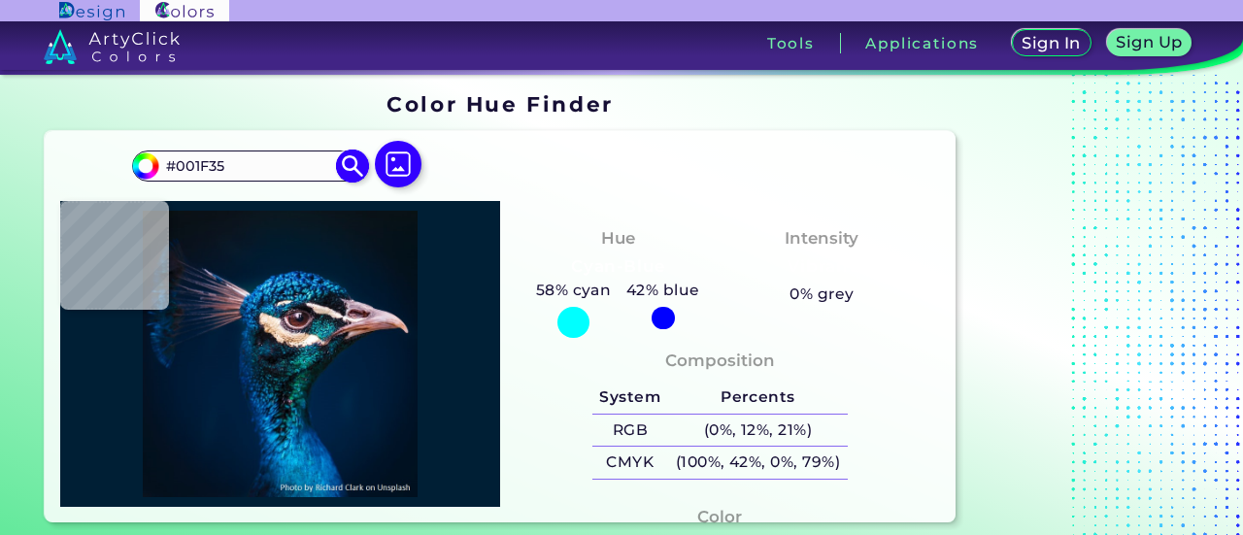
type input "#011b2a"
type input "#011B2A"
type input "#081824"
type input "#0a1920"
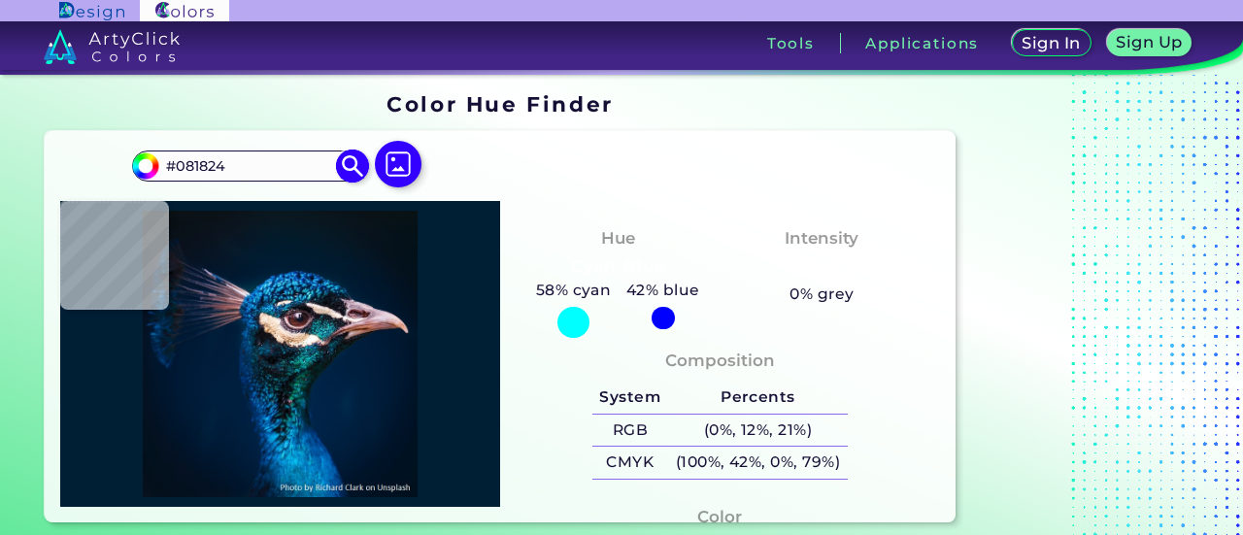
type input "#0A1920"
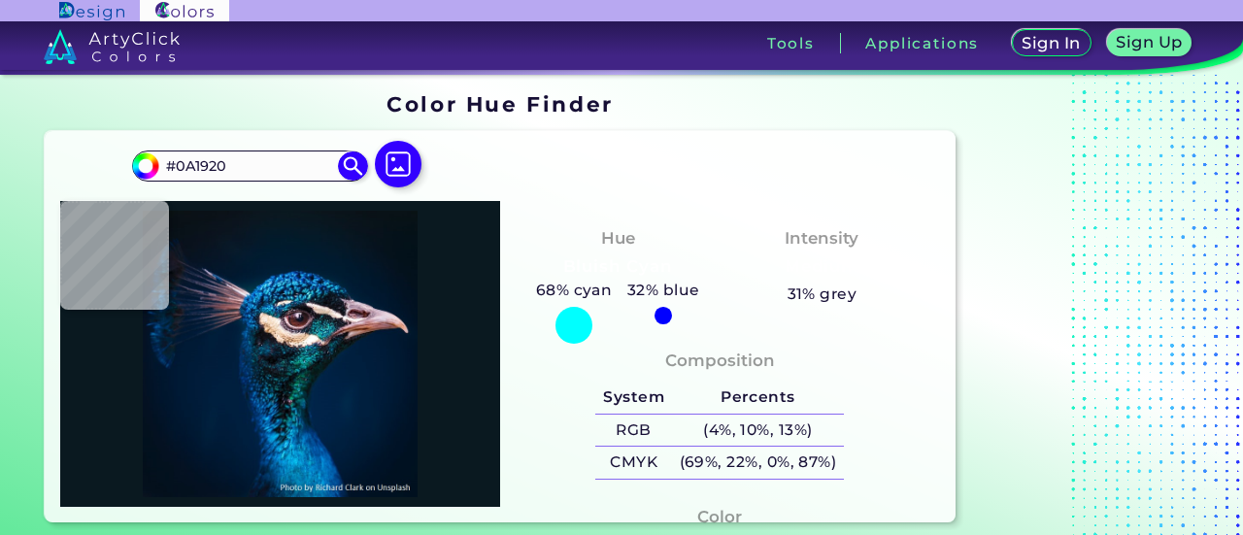
click at [487, 158] on div "#0a1920 #0A1920 Acadia ◉ Acid Green ◉ Aero Blue ◉ Alabaster ◉ Albescent White ◉…" at bounding box center [500, 326] width 910 height 391
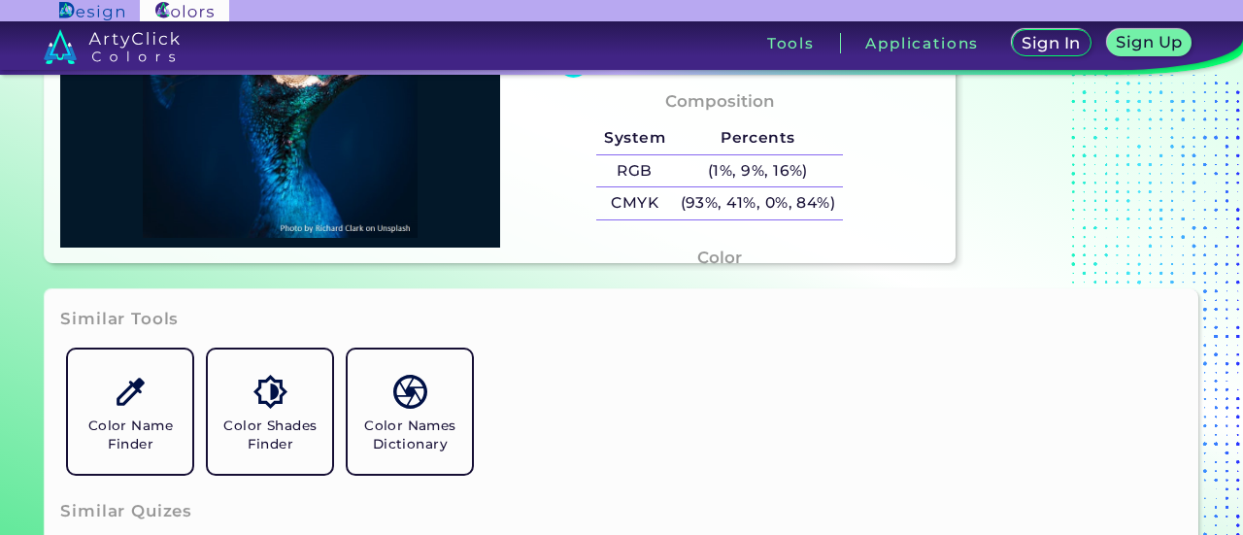
scroll to position [330, 0]
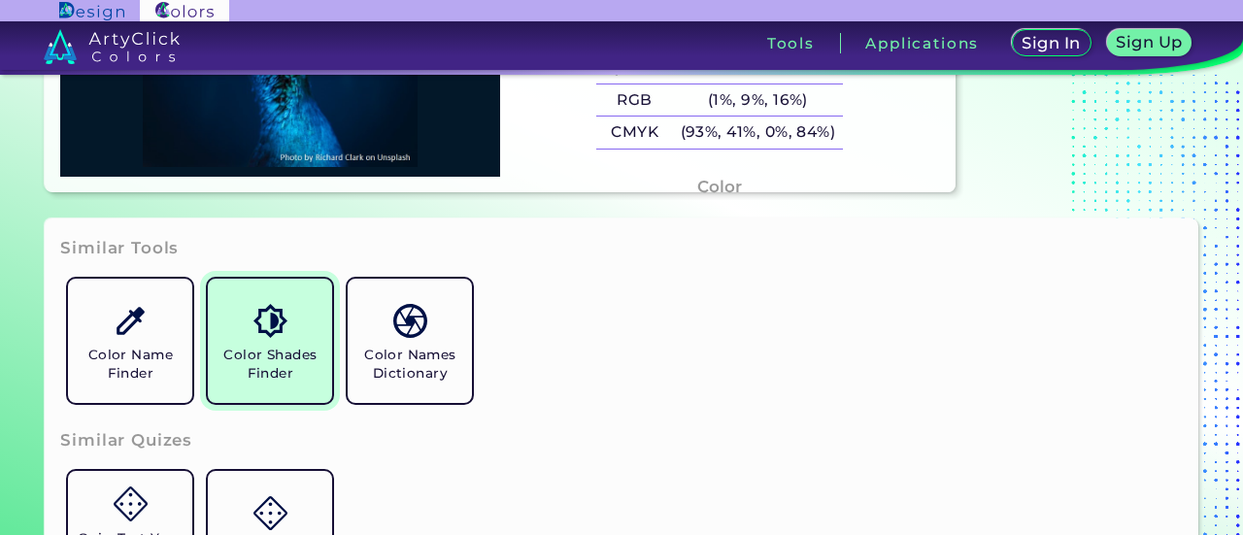
click at [315, 323] on link "Color Shades Finder" at bounding box center [270, 341] width 140 height 140
